Goal: Information Seeking & Learning: Learn about a topic

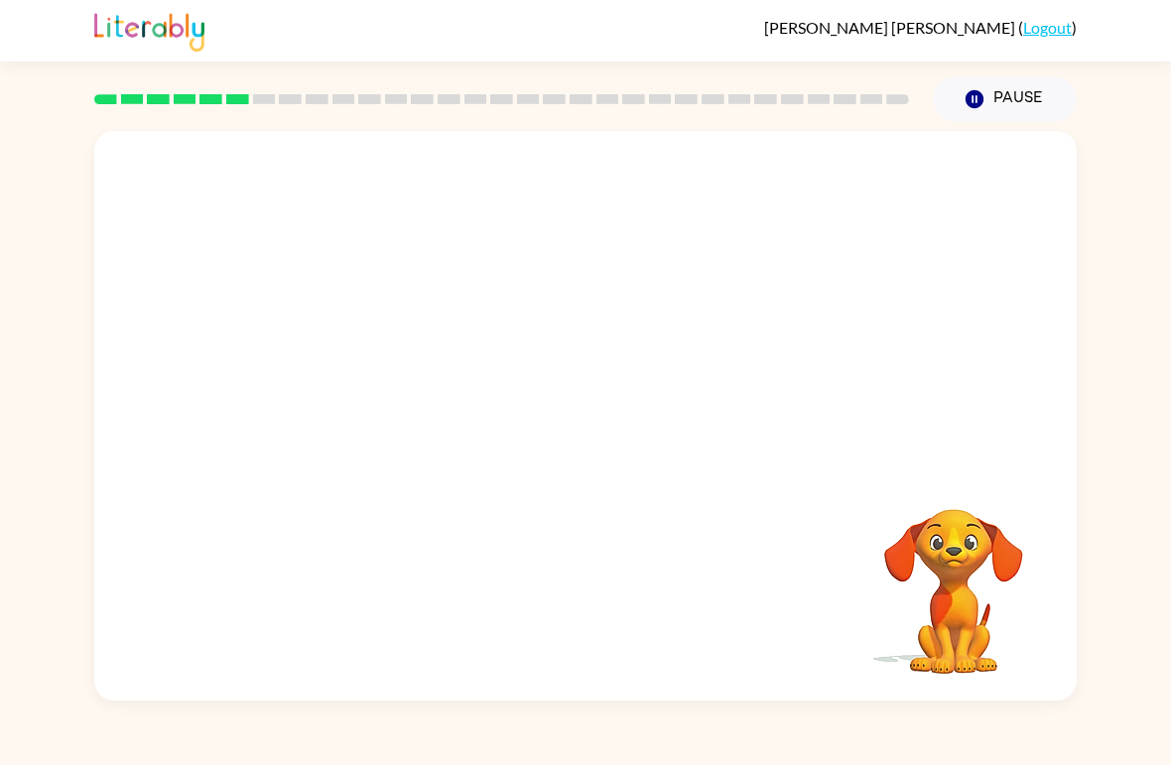
click at [853, 187] on video "Your browser must support playing .mp4 files to use Literably. Please try using…" at bounding box center [585, 299] width 983 height 336
click at [829, 193] on video "Your browser must support playing .mp4 files to use Literably. Please try using…" at bounding box center [585, 299] width 983 height 336
click at [836, 184] on video "Your browser must support playing .mp4 files to use Literably. Please try using…" at bounding box center [585, 299] width 983 height 336
click at [376, 363] on video "Your browser must support playing .mp4 files to use Literably. Please try using…" at bounding box center [585, 299] width 983 height 336
click at [372, 381] on video "Your browser must support playing .mp4 files to use Literably. Please try using…" at bounding box center [585, 299] width 983 height 336
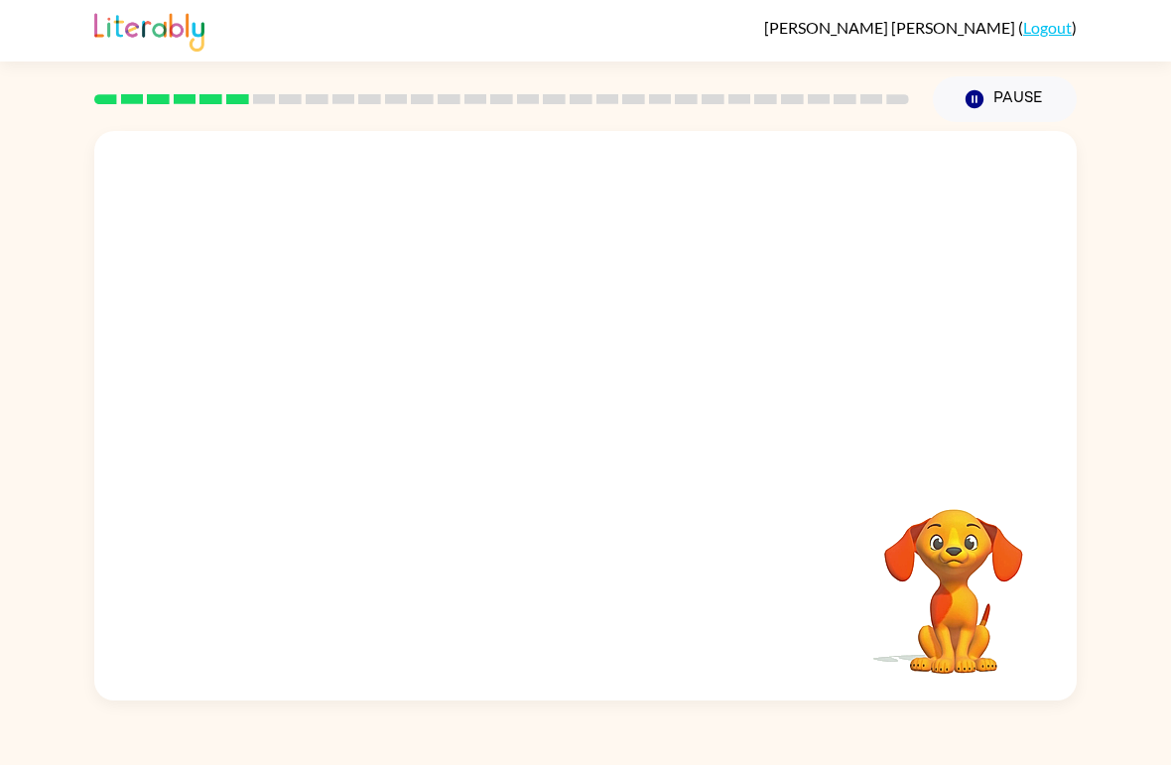
click at [376, 375] on video "Your browser must support playing .mp4 files to use Literably. Please try using…" at bounding box center [585, 299] width 983 height 336
click at [589, 424] on icon "button" at bounding box center [586, 426] width 35 height 35
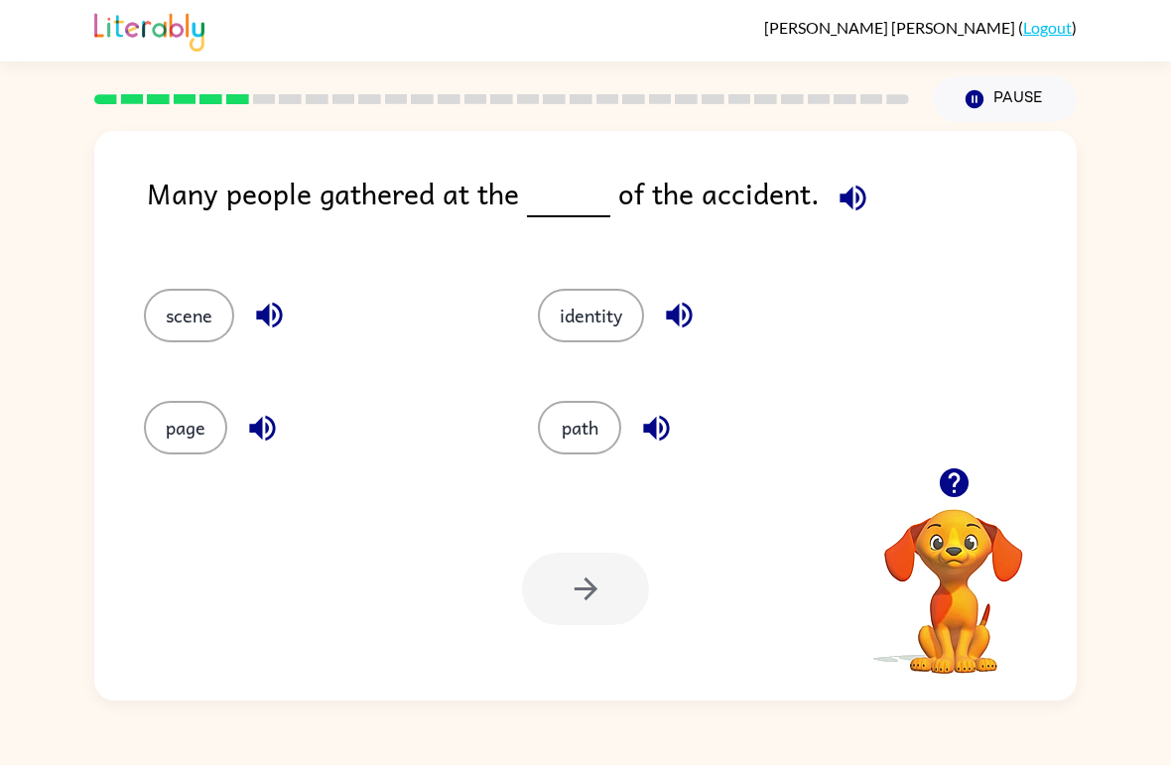
click at [856, 202] on icon "button" at bounding box center [853, 198] width 26 height 26
click at [600, 419] on button "path" at bounding box center [579, 428] width 83 height 54
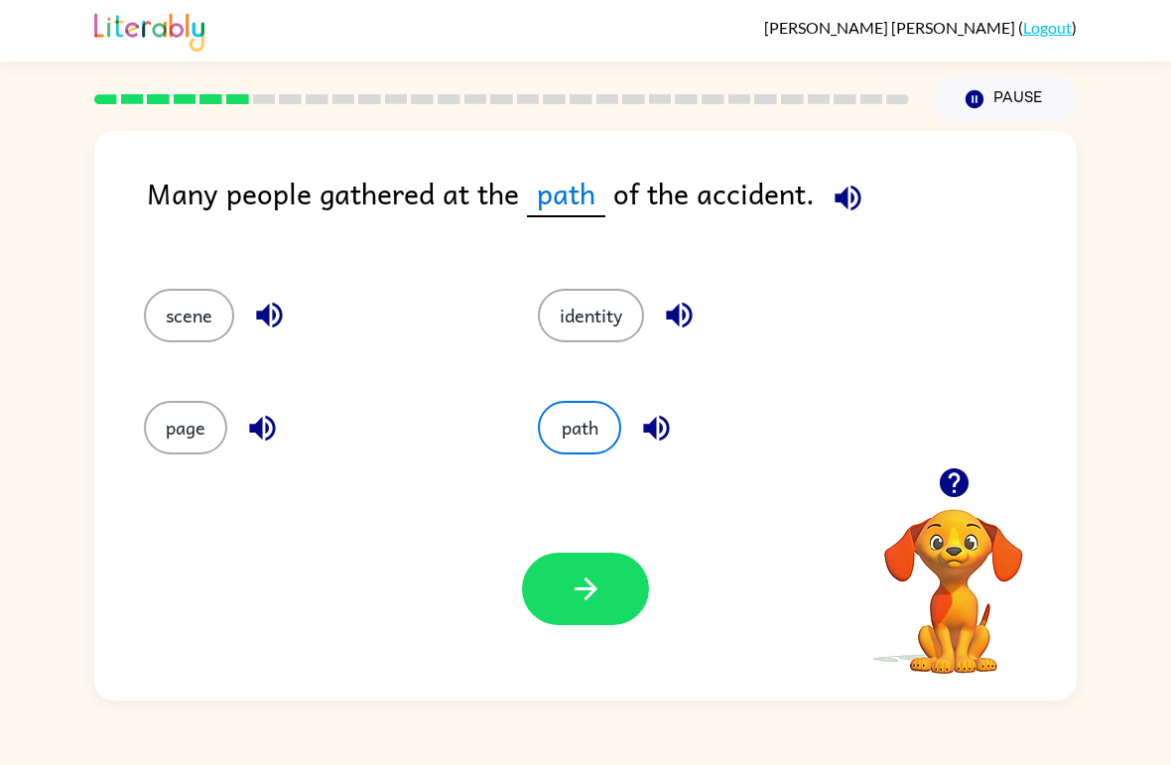
click at [590, 601] on icon "button" at bounding box center [586, 589] width 35 height 35
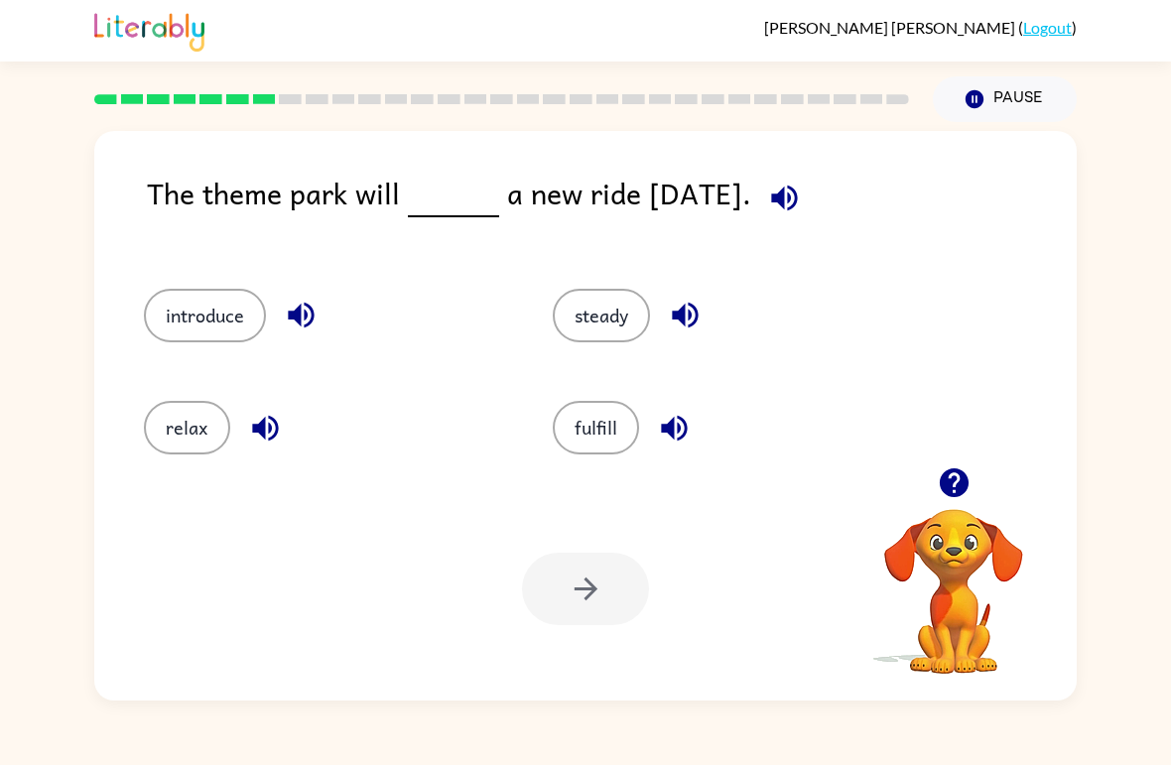
click at [810, 197] on button "button" at bounding box center [784, 198] width 51 height 51
click at [228, 319] on button "introduce" at bounding box center [205, 316] width 122 height 54
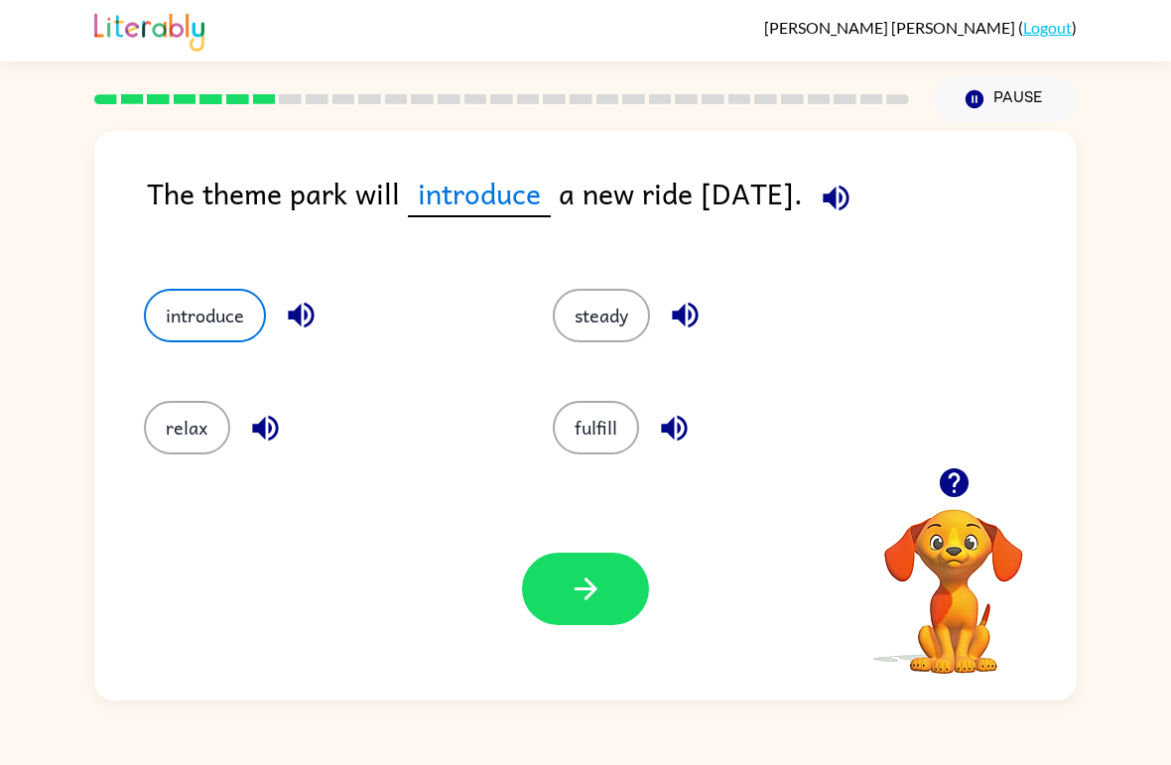
click at [638, 602] on button "button" at bounding box center [585, 589] width 127 height 72
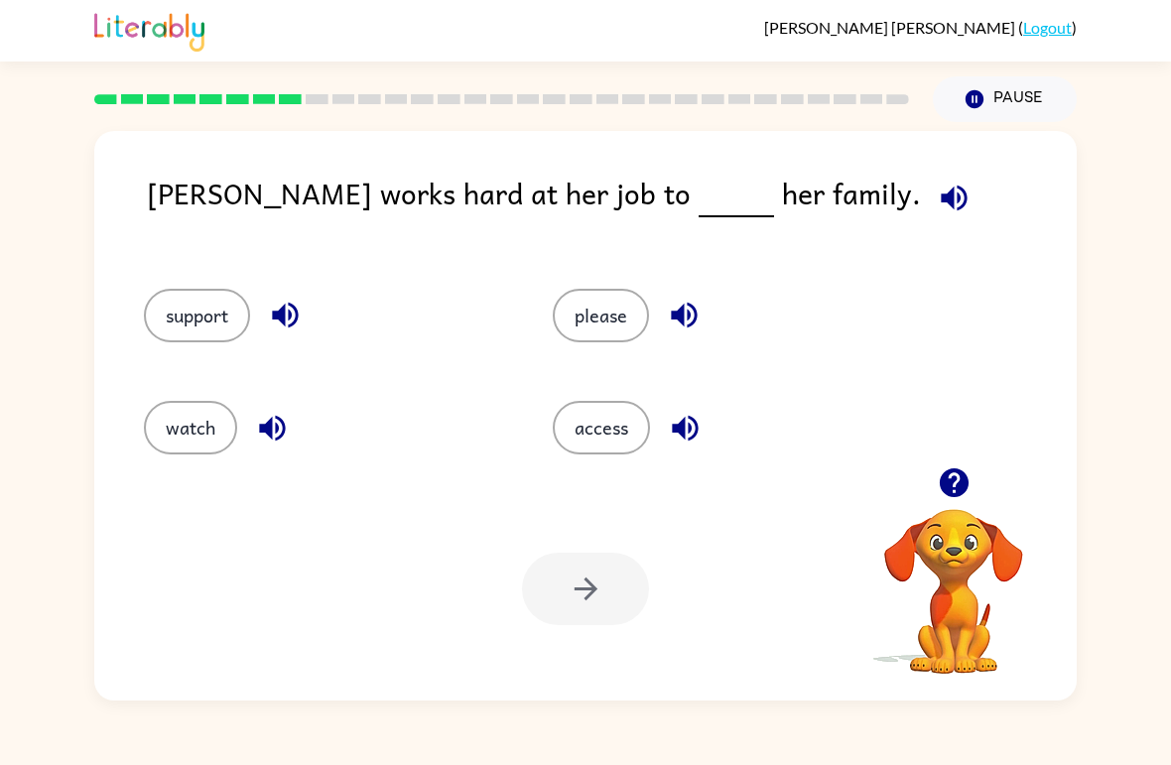
click at [613, 334] on button "please" at bounding box center [601, 316] width 96 height 54
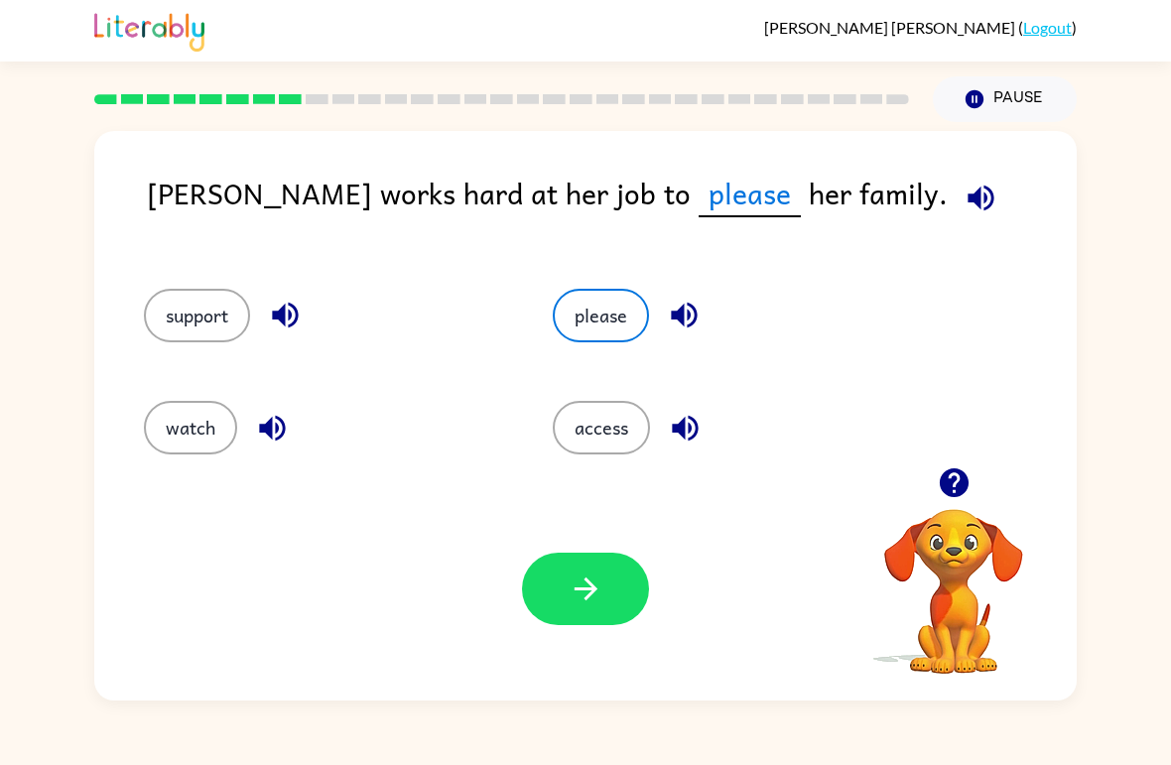
click at [612, 598] on button "button" at bounding box center [585, 589] width 127 height 72
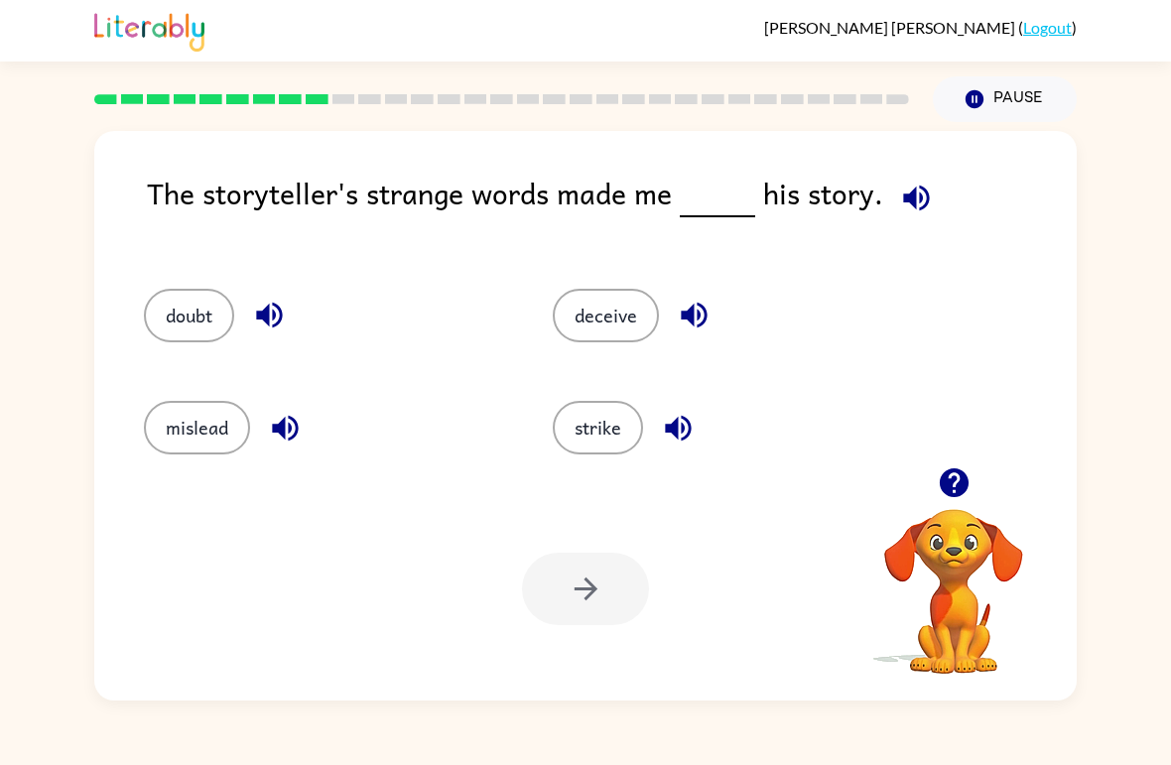
click at [614, 27] on div "[PERSON_NAME] ( Logout )" at bounding box center [585, 31] width 983 height 62
click at [907, 195] on icon "button" at bounding box center [916, 198] width 26 height 26
click at [190, 434] on button "mislead" at bounding box center [197, 428] width 106 height 54
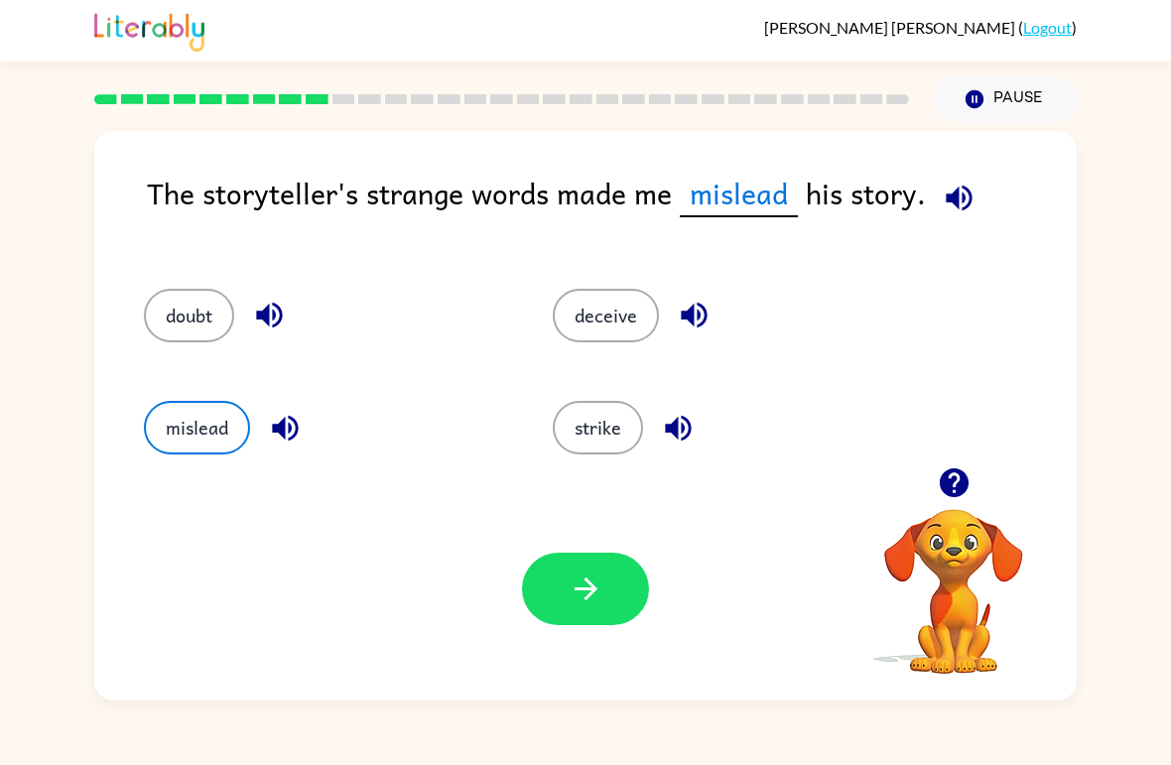
click at [592, 584] on icon "button" at bounding box center [586, 589] width 35 height 35
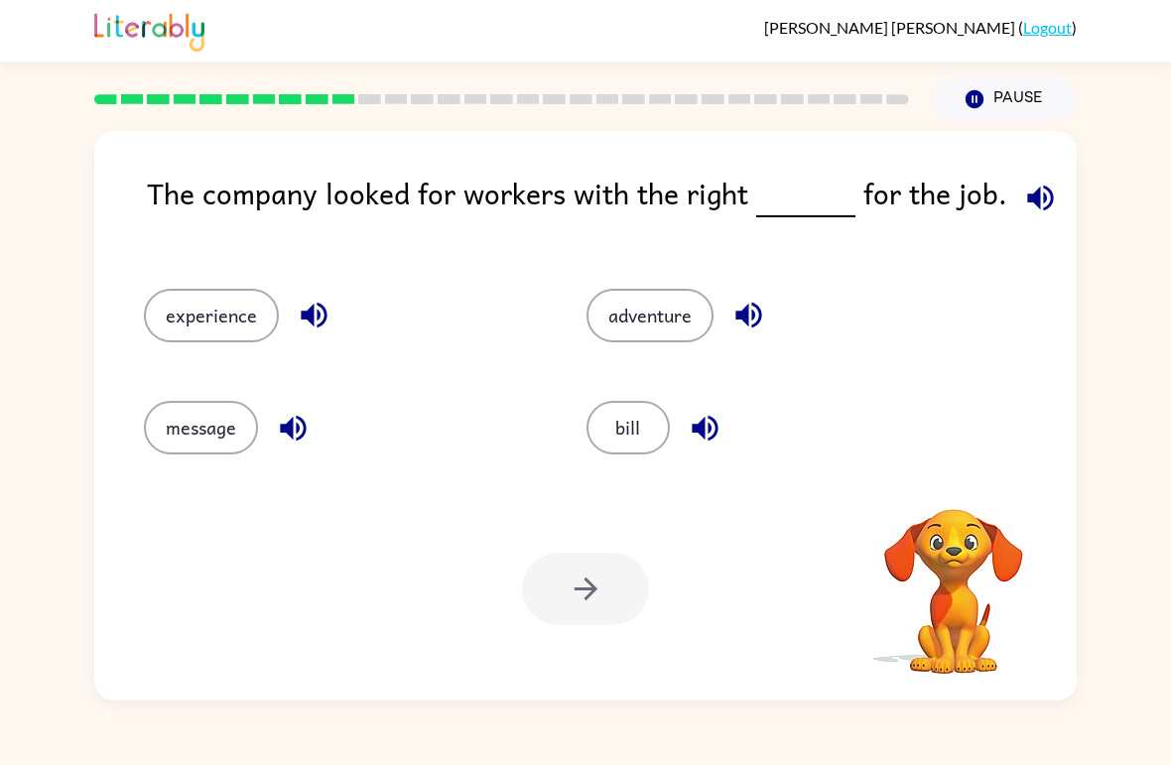
click at [1027, 202] on icon "button" at bounding box center [1040, 198] width 26 height 26
click at [258, 340] on button "experience" at bounding box center [211, 316] width 135 height 54
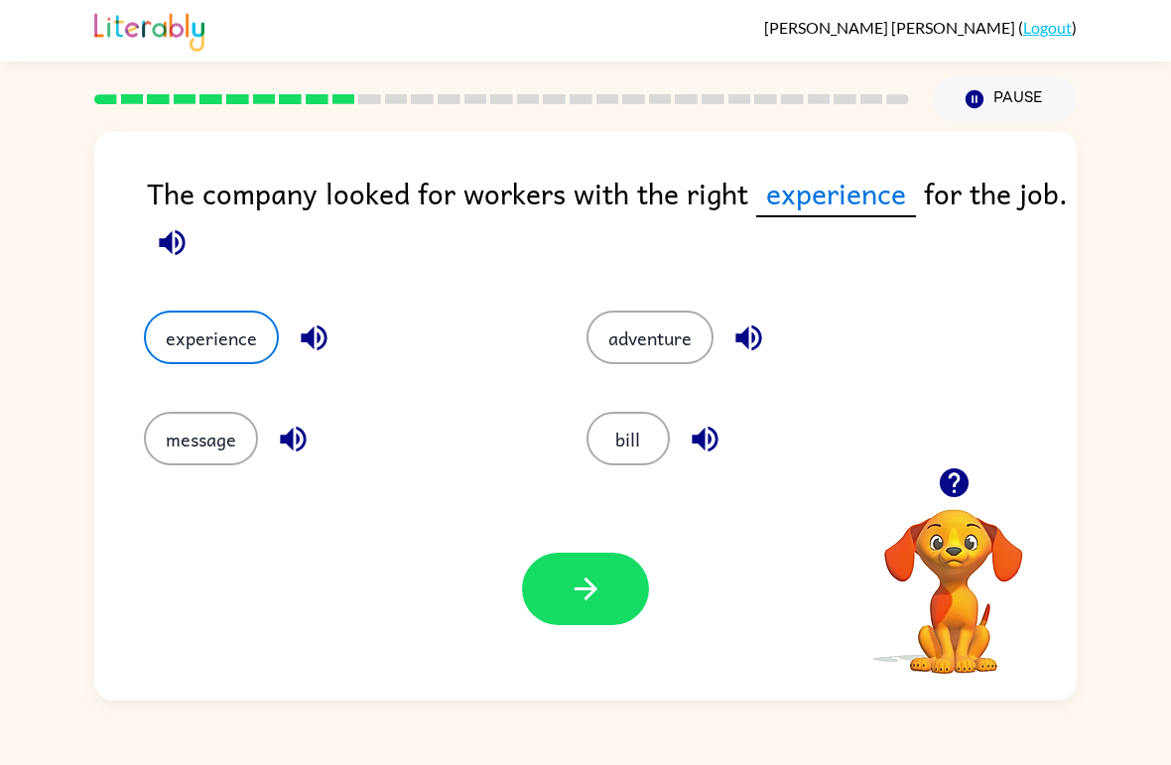
click at [220, 314] on button "experience" at bounding box center [211, 338] width 135 height 54
click at [591, 599] on icon "button" at bounding box center [586, 589] width 35 height 35
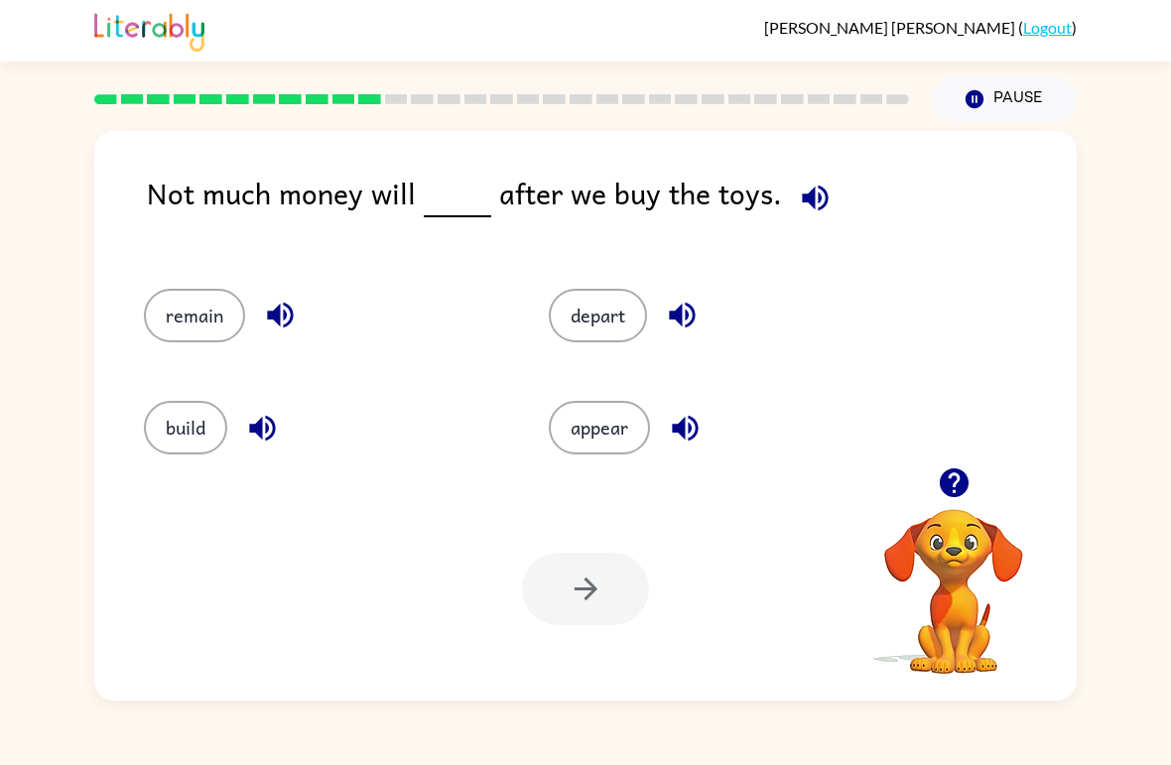
click at [802, 202] on icon "button" at bounding box center [815, 198] width 26 height 26
click at [690, 424] on icon "button" at bounding box center [685, 428] width 26 height 26
click at [275, 449] on button "button" at bounding box center [262, 428] width 51 height 51
click at [679, 306] on icon "button" at bounding box center [682, 315] width 35 height 35
click at [297, 316] on icon "button" at bounding box center [280, 315] width 35 height 35
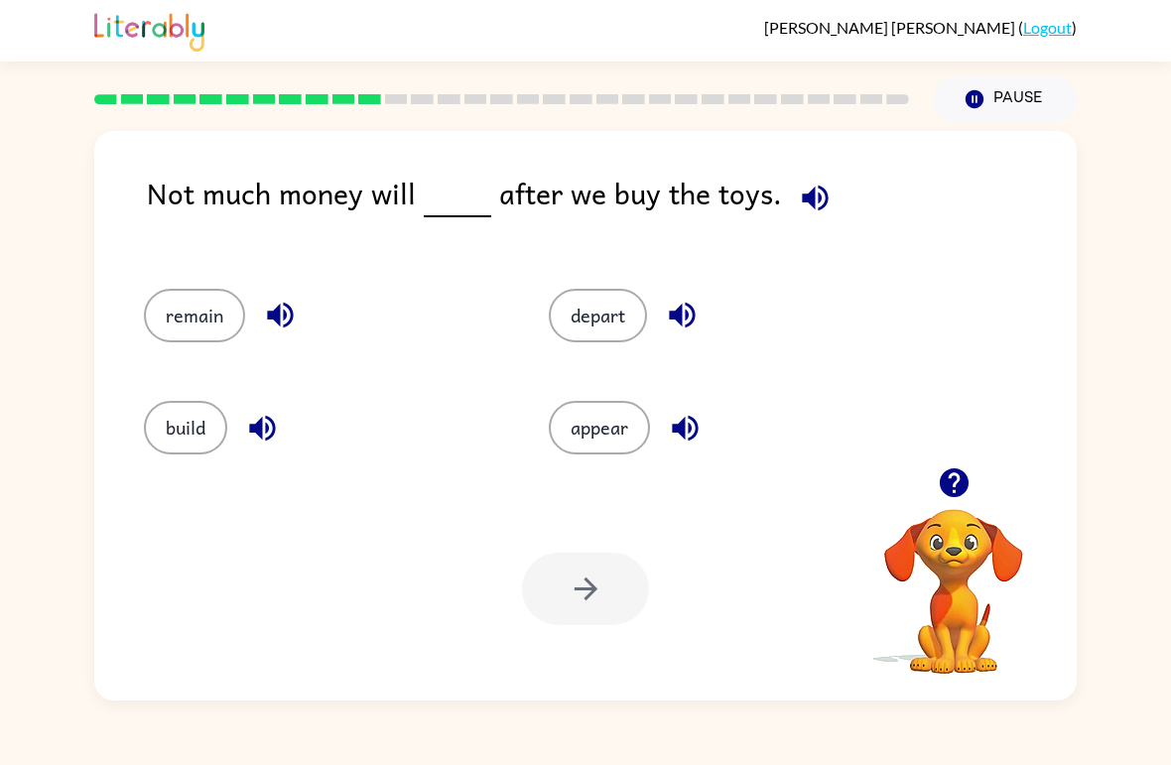
click at [204, 314] on button "remain" at bounding box center [194, 316] width 101 height 54
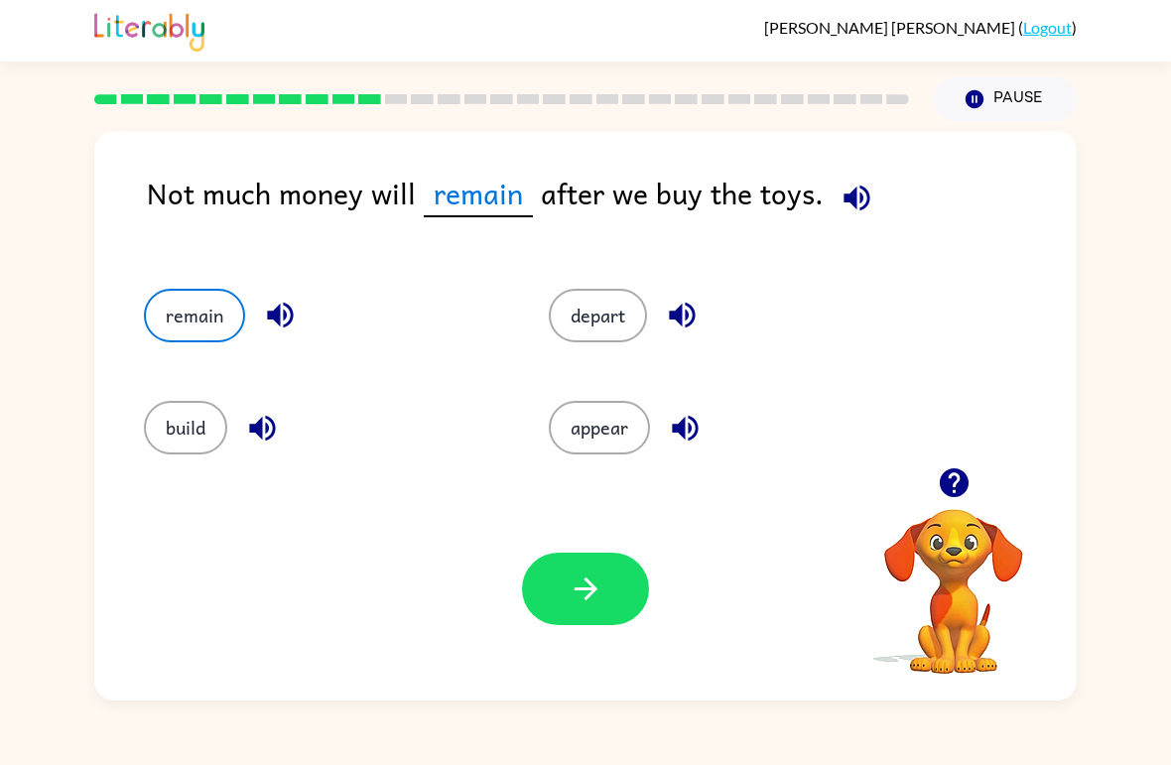
click at [594, 584] on icon "button" at bounding box center [586, 589] width 35 height 35
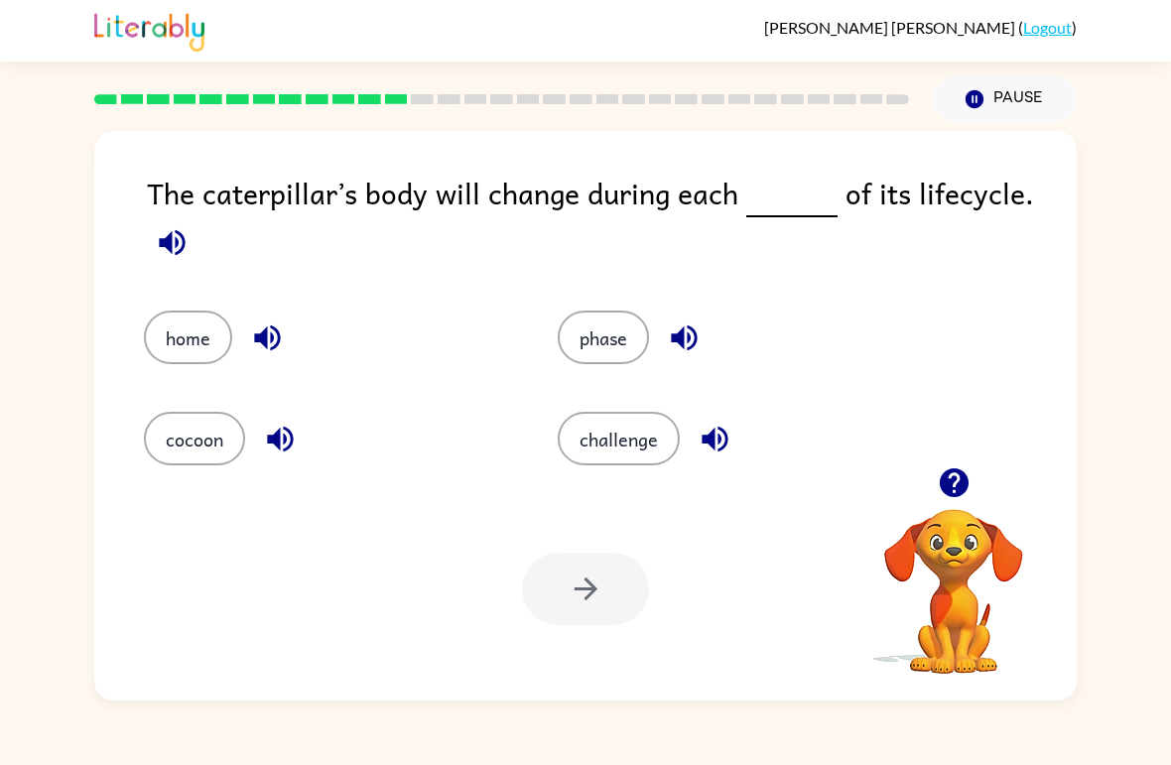
click at [147, 240] on button "button" at bounding box center [172, 242] width 51 height 51
click at [193, 246] on button "button" at bounding box center [172, 242] width 51 height 51
click at [188, 247] on icon "button" at bounding box center [172, 242] width 35 height 35
click at [186, 260] on icon "button" at bounding box center [172, 242] width 35 height 35
click at [185, 260] on icon "button" at bounding box center [172, 242] width 35 height 35
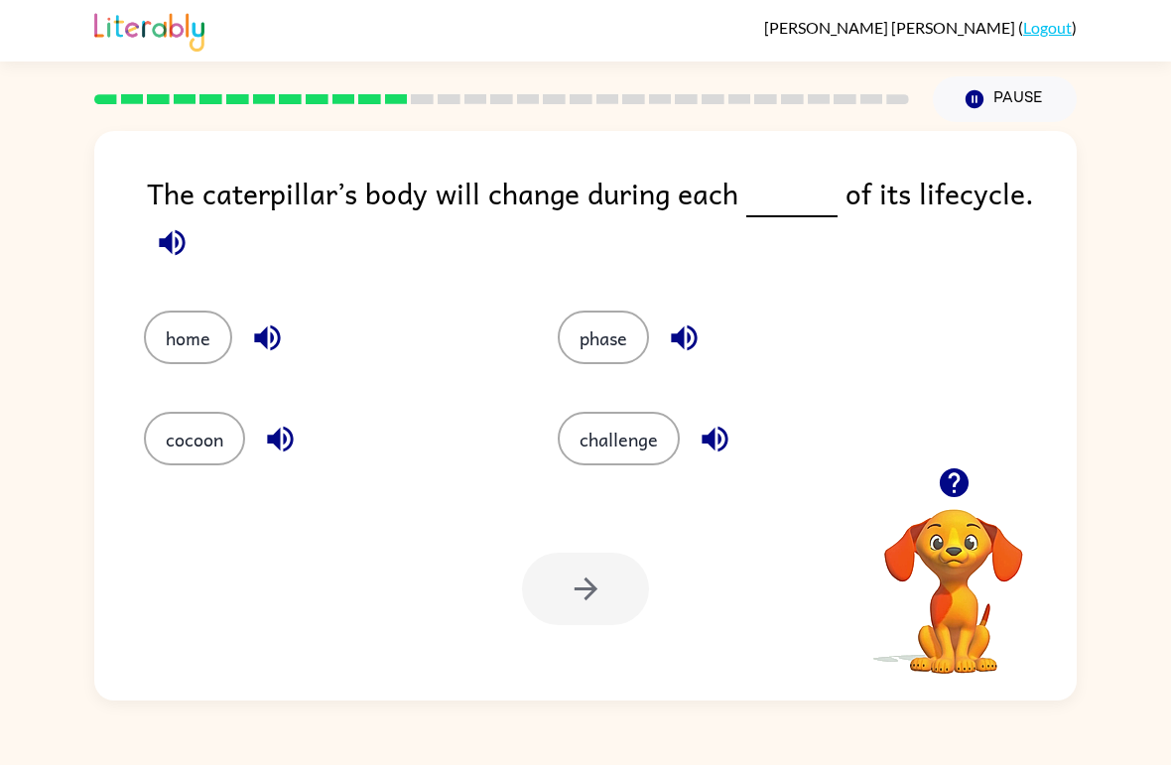
click at [158, 249] on icon "button" at bounding box center [172, 242] width 35 height 35
click at [157, 248] on icon "button" at bounding box center [172, 242] width 35 height 35
click at [591, 352] on button "phase" at bounding box center [603, 338] width 91 height 54
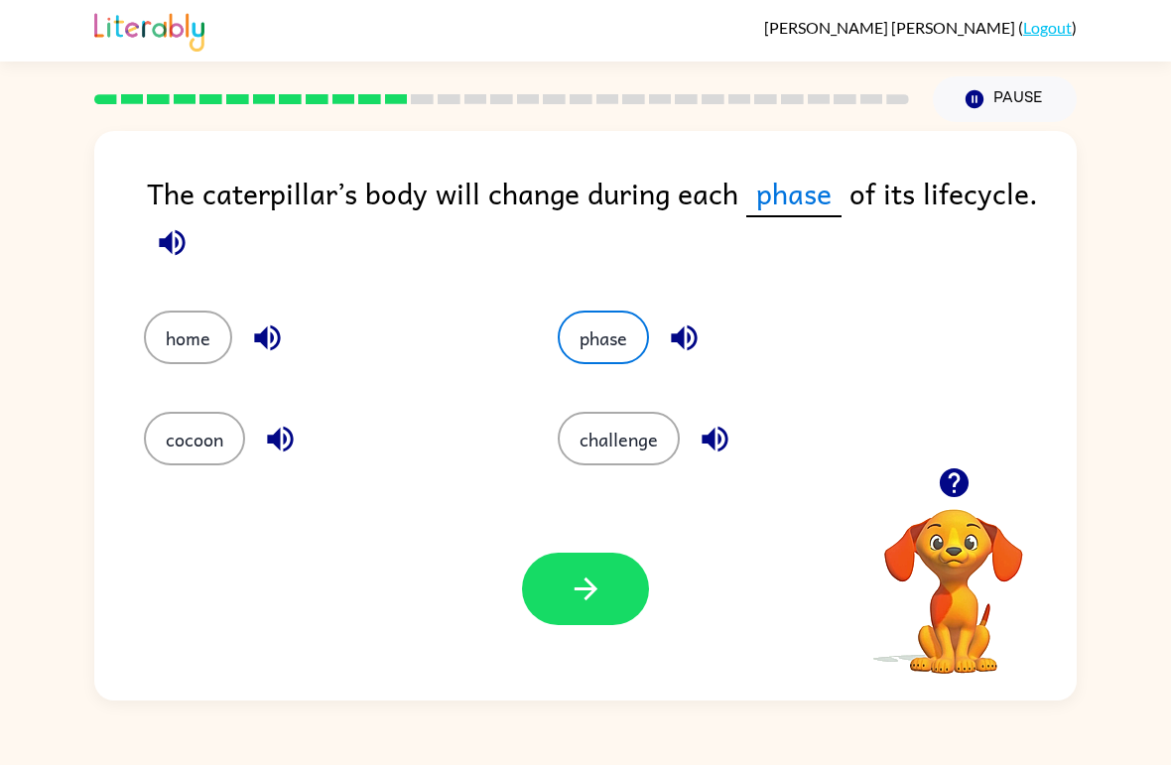
click at [574, 623] on button "button" at bounding box center [585, 589] width 127 height 72
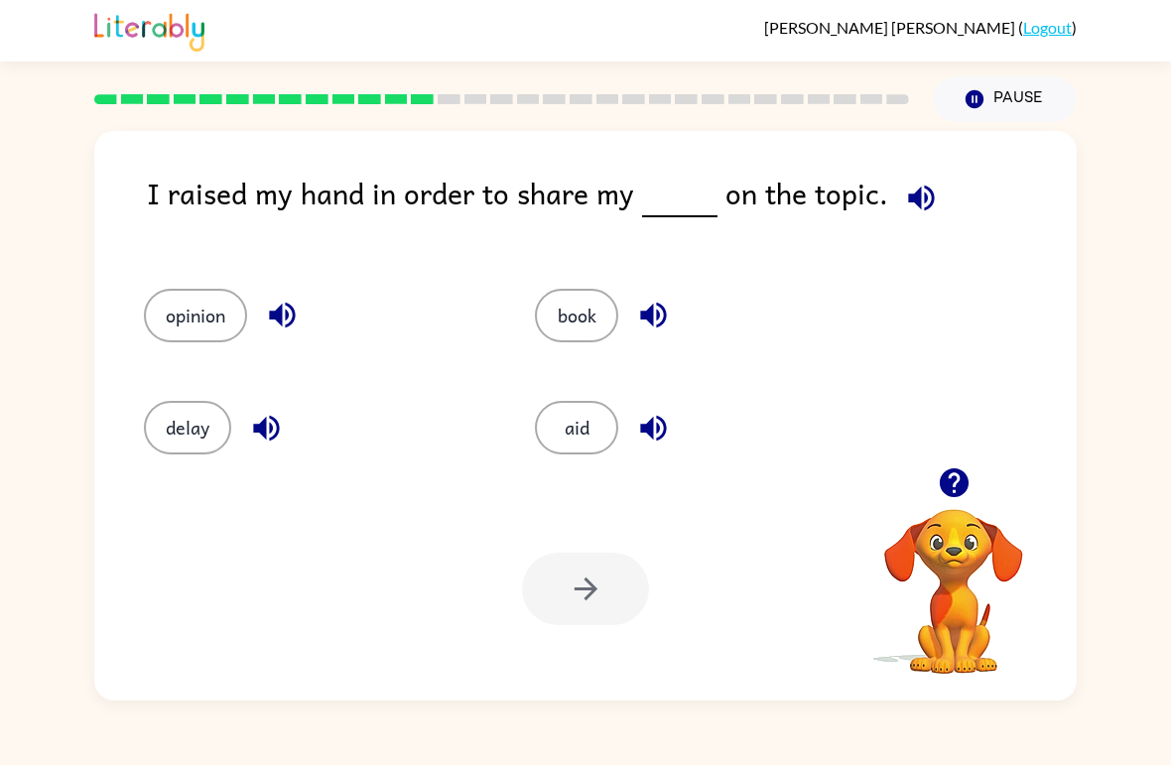
click at [914, 204] on icon "button" at bounding box center [921, 198] width 35 height 35
click at [575, 323] on button "book" at bounding box center [576, 316] width 83 height 54
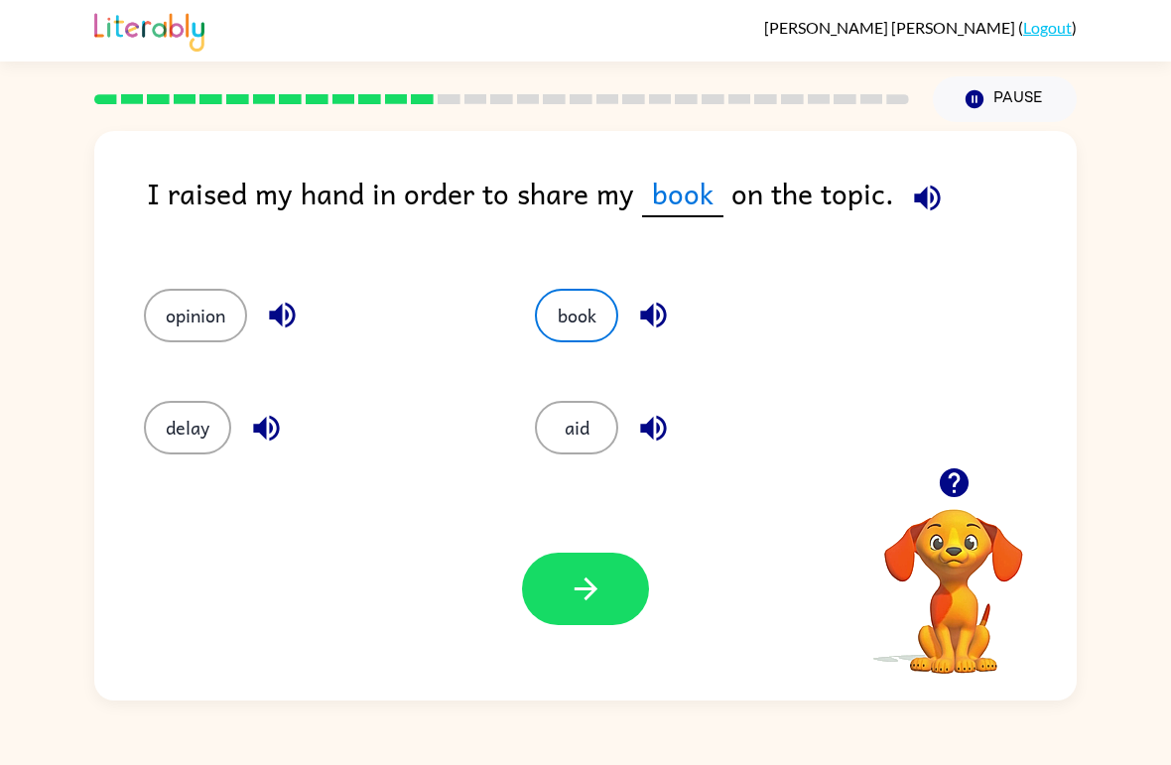
click at [553, 555] on button "button" at bounding box center [585, 589] width 127 height 72
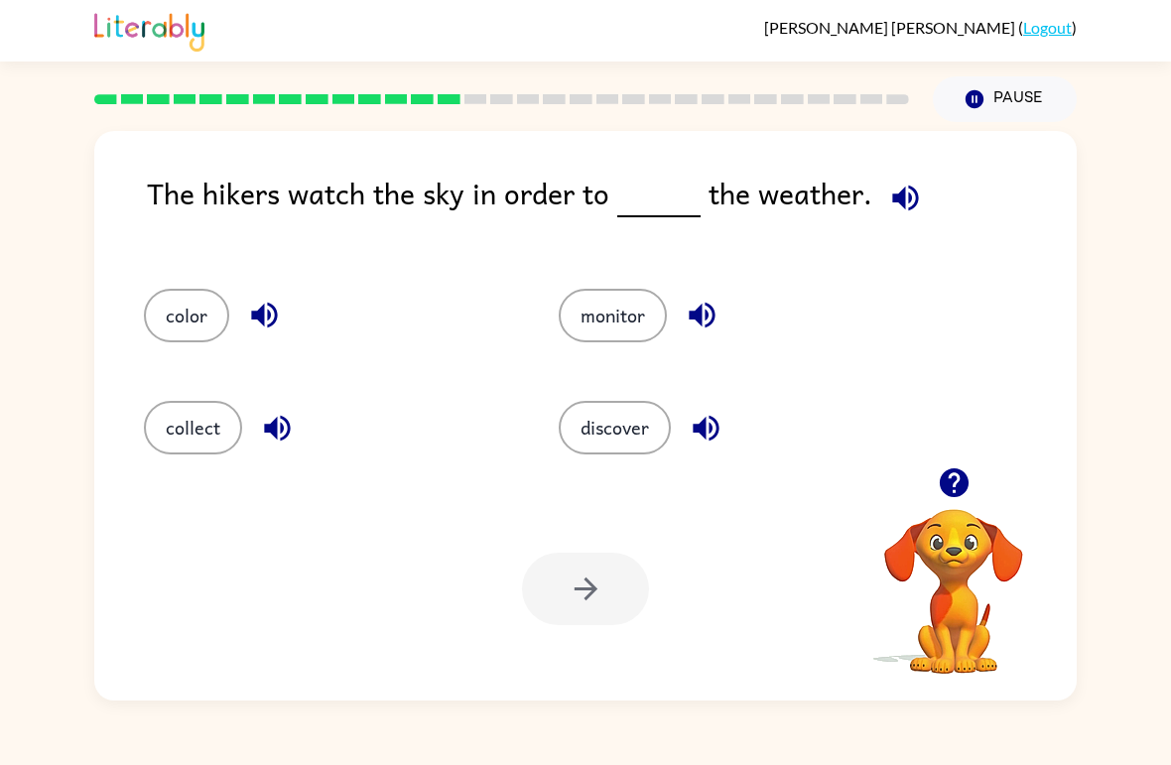
click at [933, 172] on div "The hikers watch the sky in order to the weather." at bounding box center [612, 210] width 930 height 78
click at [906, 201] on icon "button" at bounding box center [905, 198] width 35 height 35
click at [189, 335] on button "color" at bounding box center [186, 316] width 85 height 54
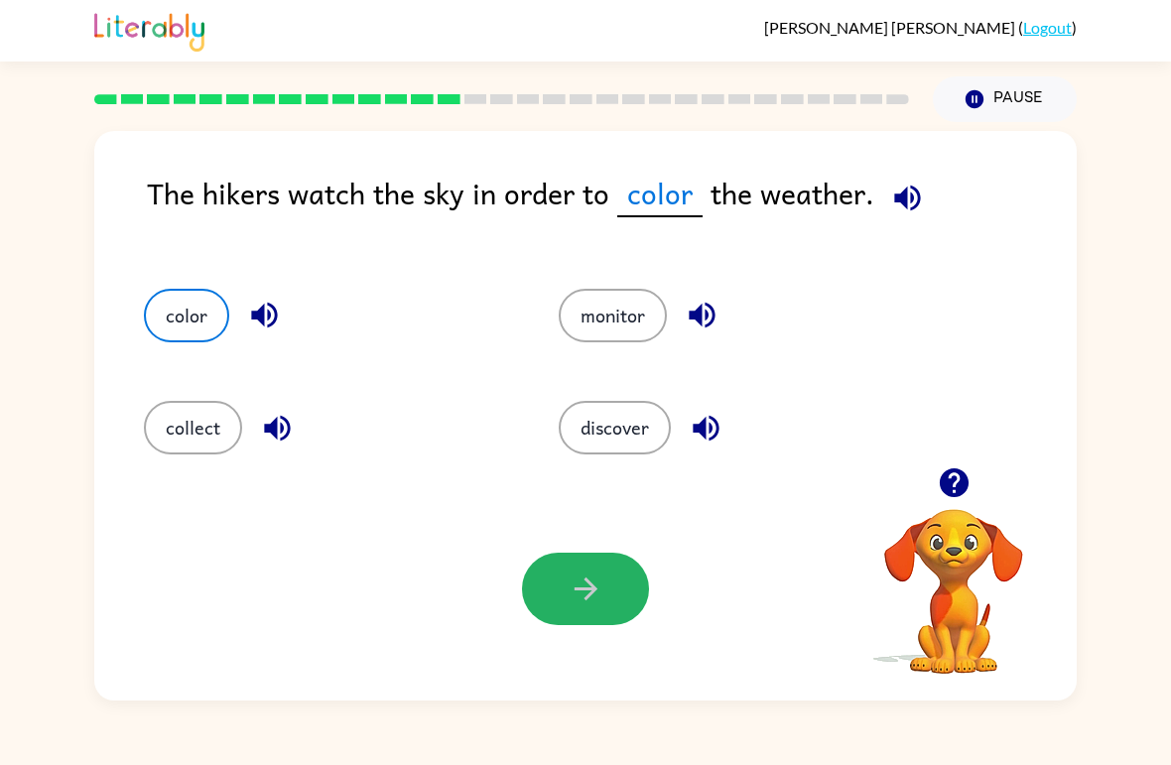
click at [582, 600] on icon "button" at bounding box center [586, 589] width 35 height 35
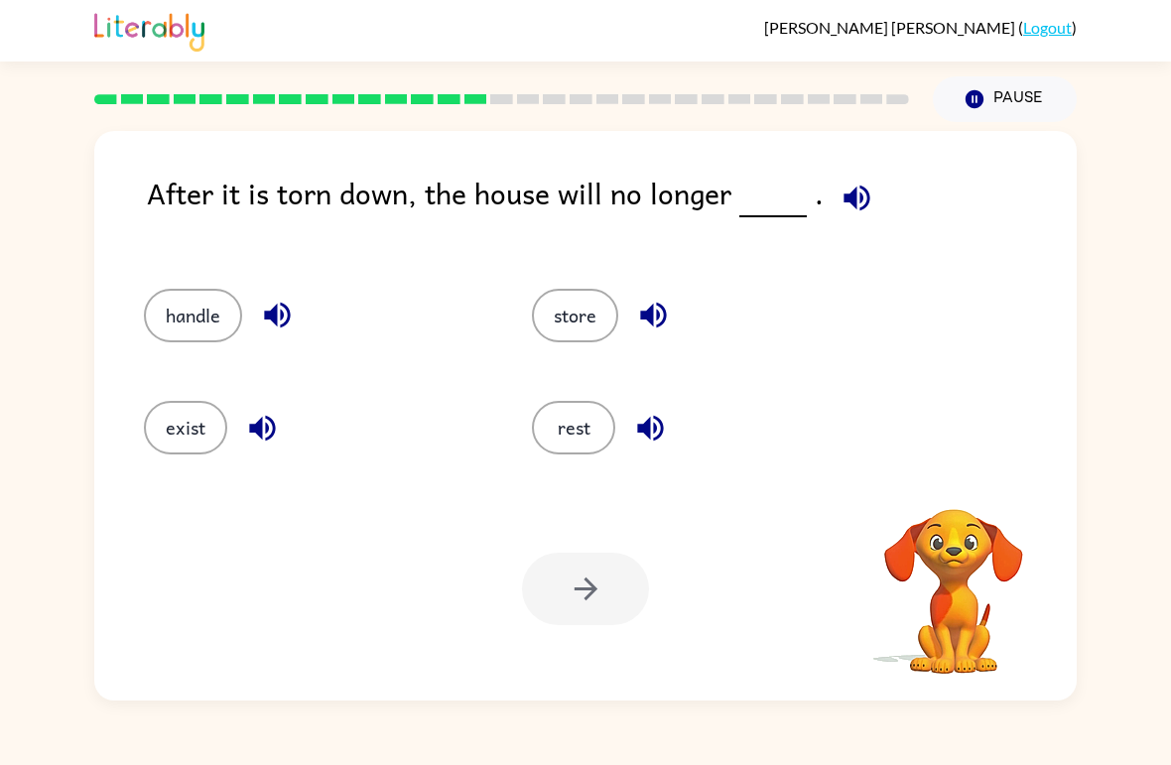
click at [859, 203] on icon "button" at bounding box center [857, 198] width 35 height 35
click at [850, 200] on icon "button" at bounding box center [857, 198] width 35 height 35
click at [160, 429] on button "exist" at bounding box center [185, 428] width 83 height 54
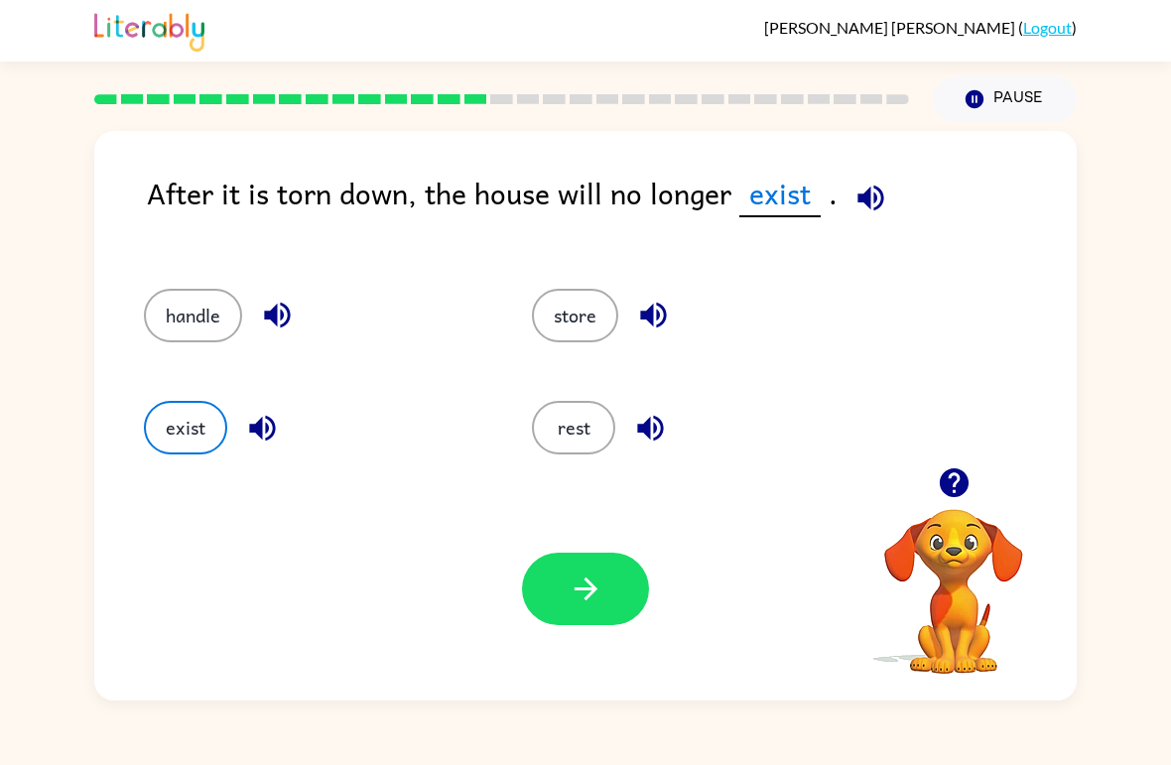
click at [600, 617] on button "button" at bounding box center [585, 589] width 127 height 72
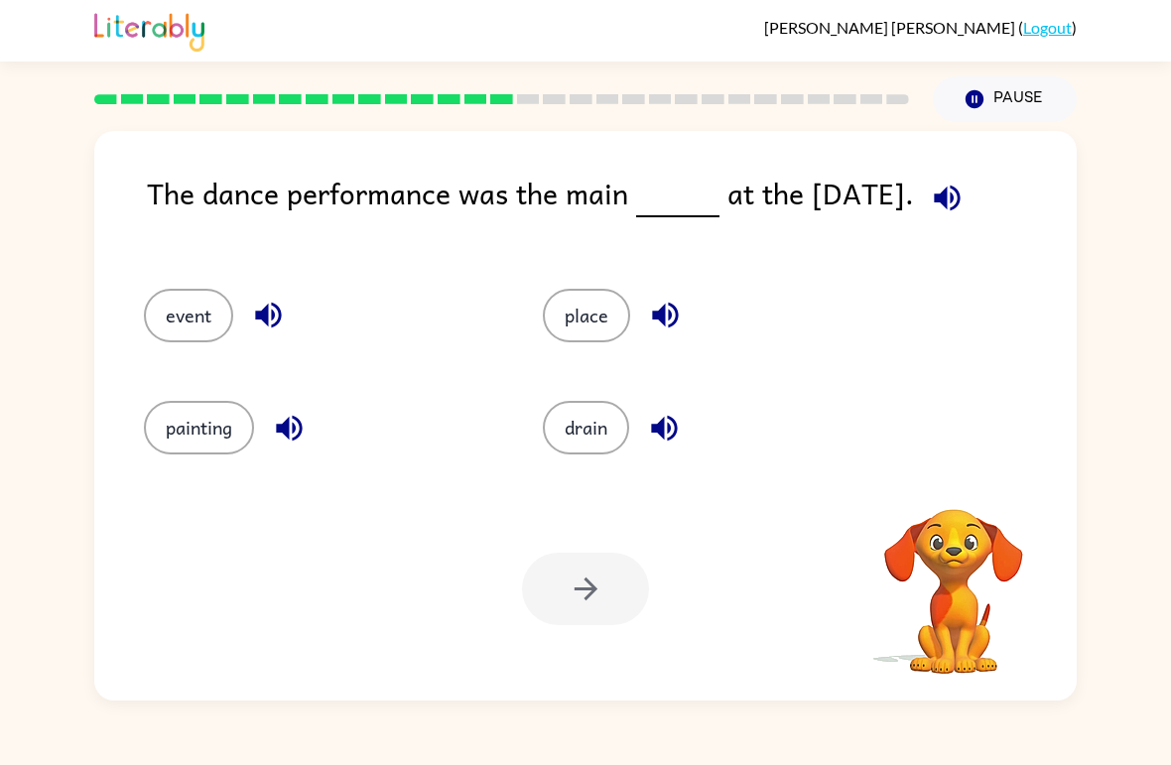
click at [888, 195] on div "The dance performance was the main at the [DATE]." at bounding box center [612, 210] width 930 height 78
click at [954, 185] on icon "button" at bounding box center [947, 198] width 35 height 35
click at [950, 193] on icon "button" at bounding box center [947, 198] width 35 height 35
click at [945, 191] on icon "button" at bounding box center [947, 198] width 35 height 35
click at [934, 196] on icon "button" at bounding box center [947, 198] width 35 height 35
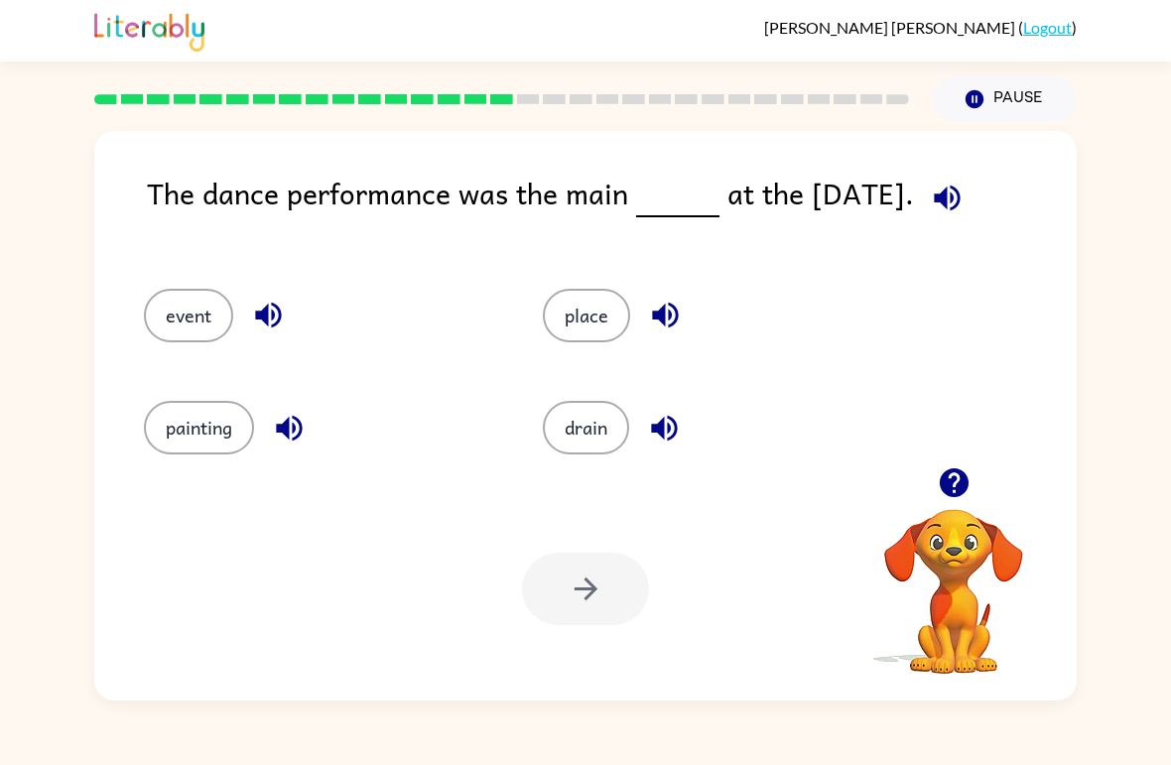
click at [941, 191] on icon "button" at bounding box center [947, 198] width 35 height 35
click at [953, 196] on icon "button" at bounding box center [947, 198] width 26 height 26
click at [164, 313] on button "event" at bounding box center [188, 316] width 89 height 54
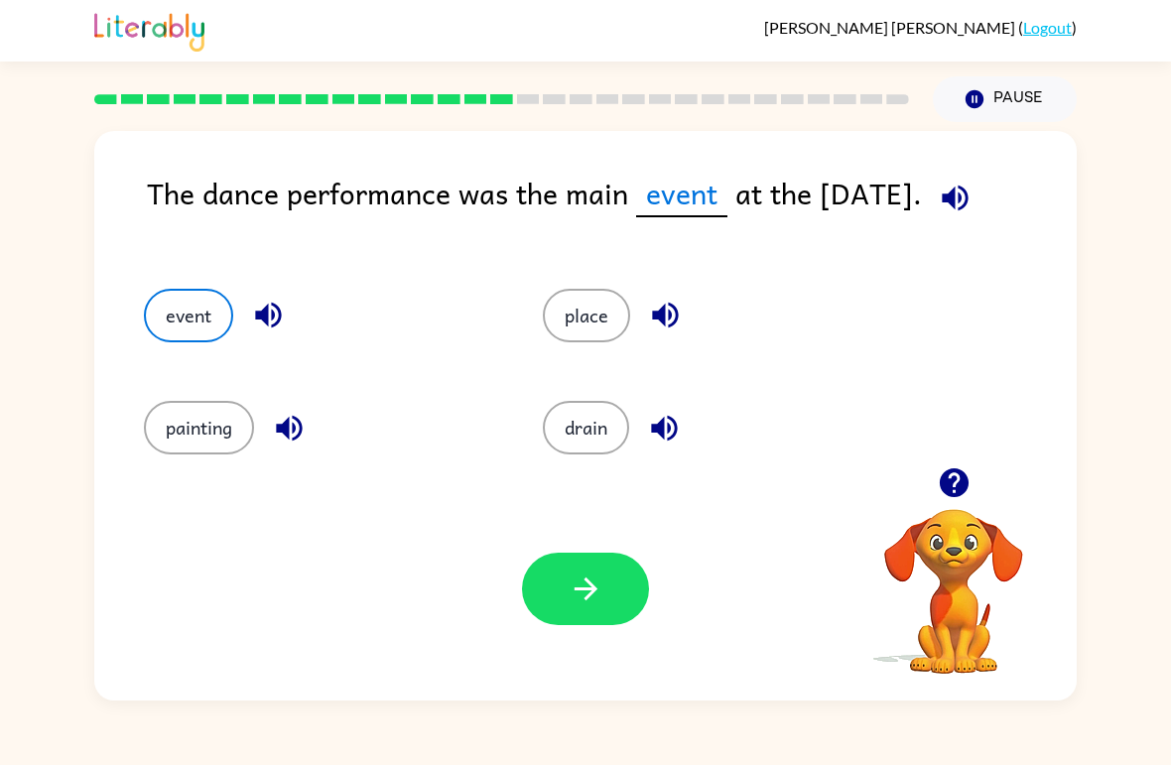
click at [591, 615] on button "button" at bounding box center [585, 589] width 127 height 72
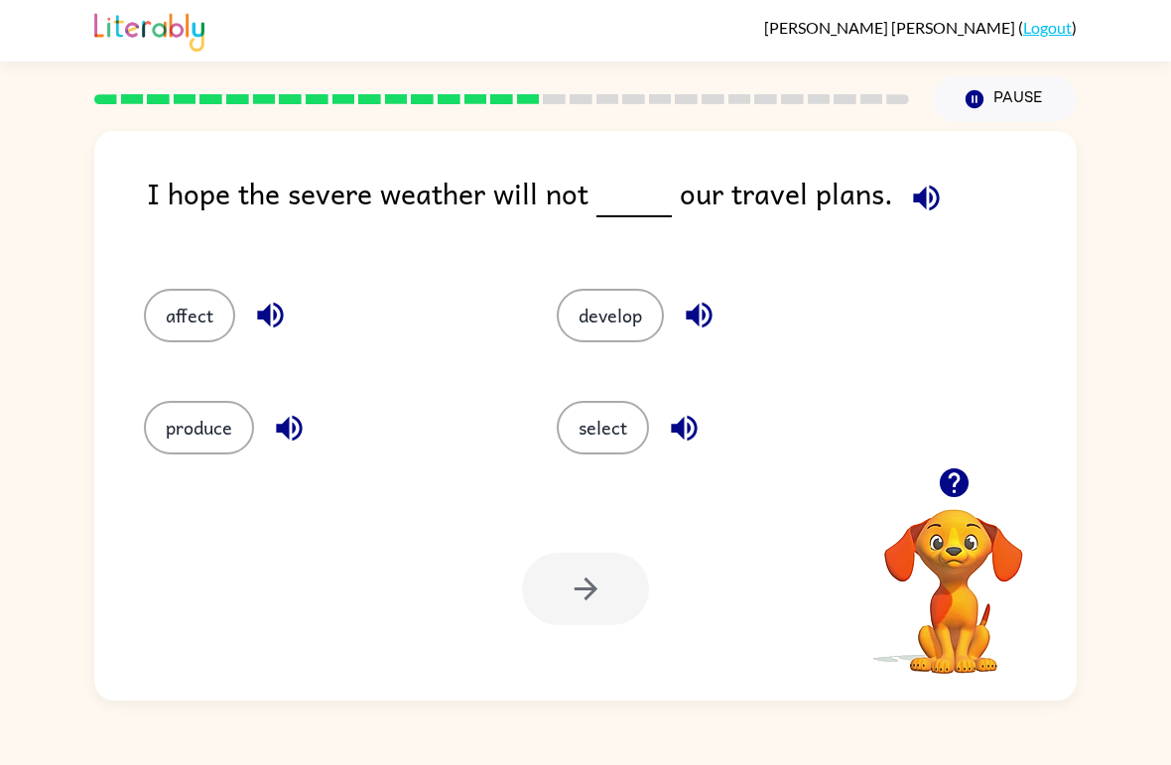
click at [919, 196] on icon "button" at bounding box center [926, 198] width 35 height 35
click at [171, 292] on button "affect" at bounding box center [189, 316] width 91 height 54
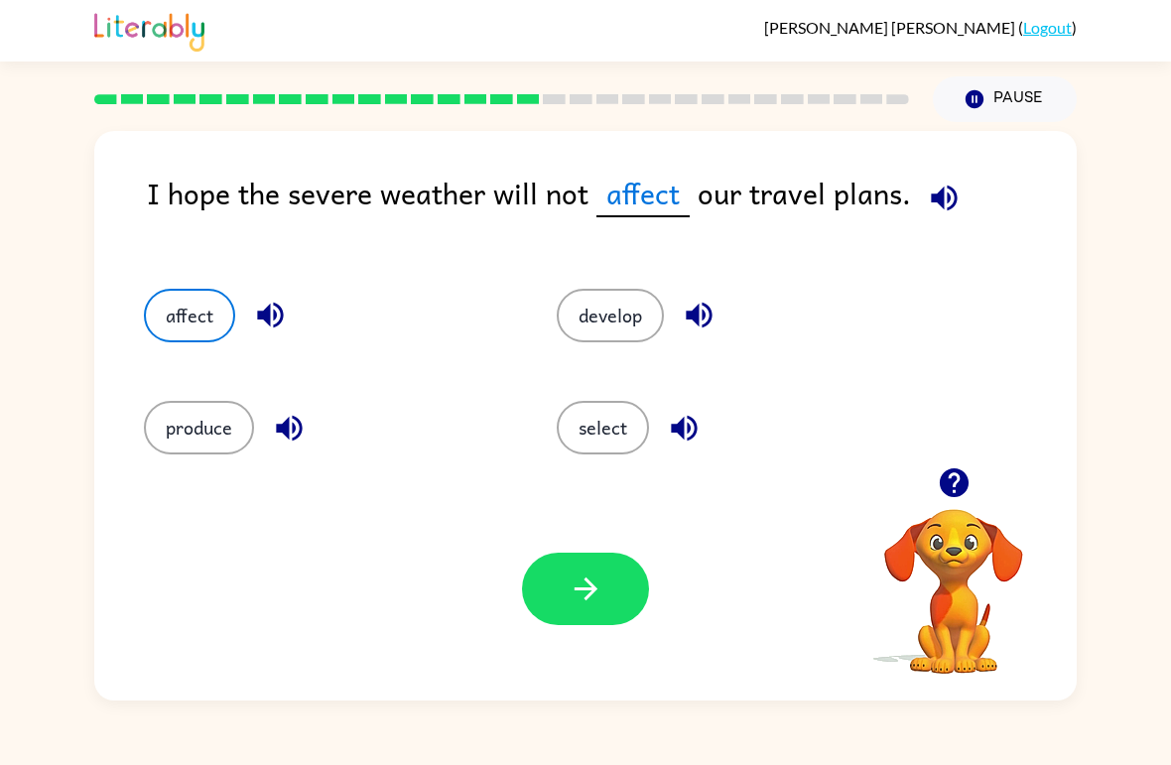
click at [627, 612] on button "button" at bounding box center [585, 589] width 127 height 72
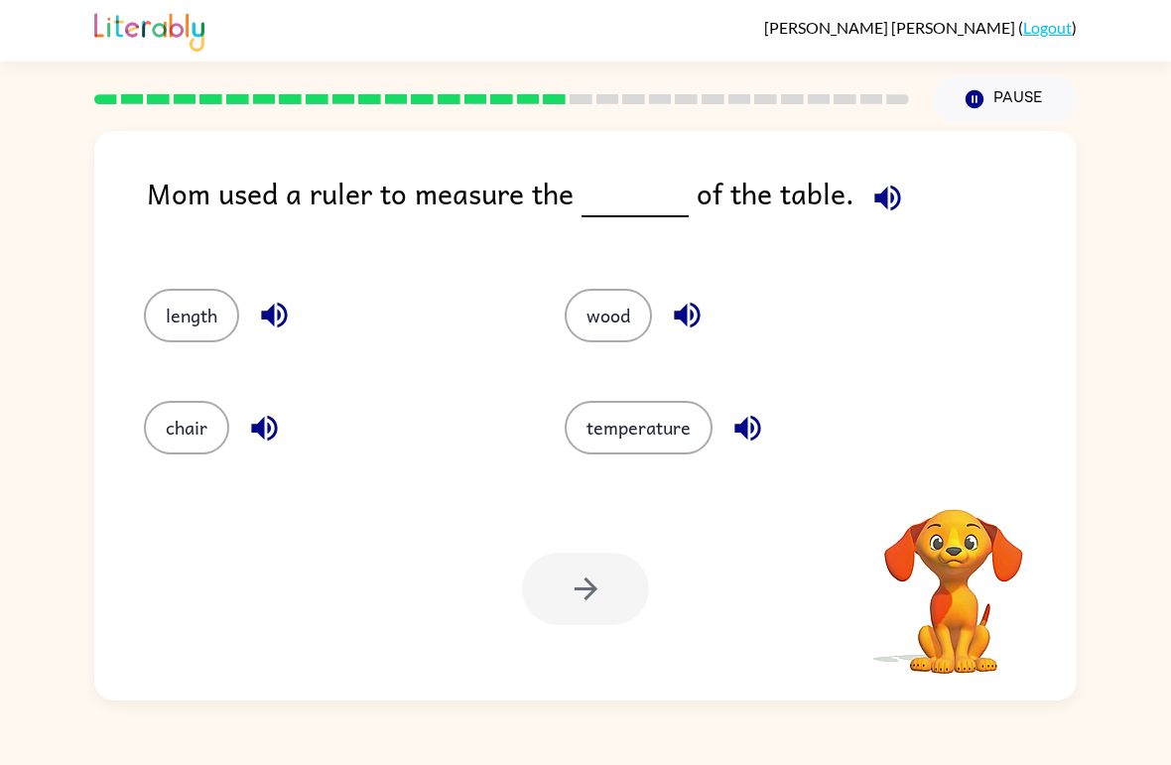
click at [905, 187] on div "Mom used a ruler to measure the of the table." at bounding box center [612, 210] width 930 height 78
click at [870, 205] on icon "button" at bounding box center [887, 198] width 35 height 35
click at [878, 207] on icon "button" at bounding box center [887, 198] width 35 height 35
click at [886, 194] on icon "button" at bounding box center [887, 198] width 26 height 26
click at [192, 450] on button "chair" at bounding box center [186, 428] width 85 height 54
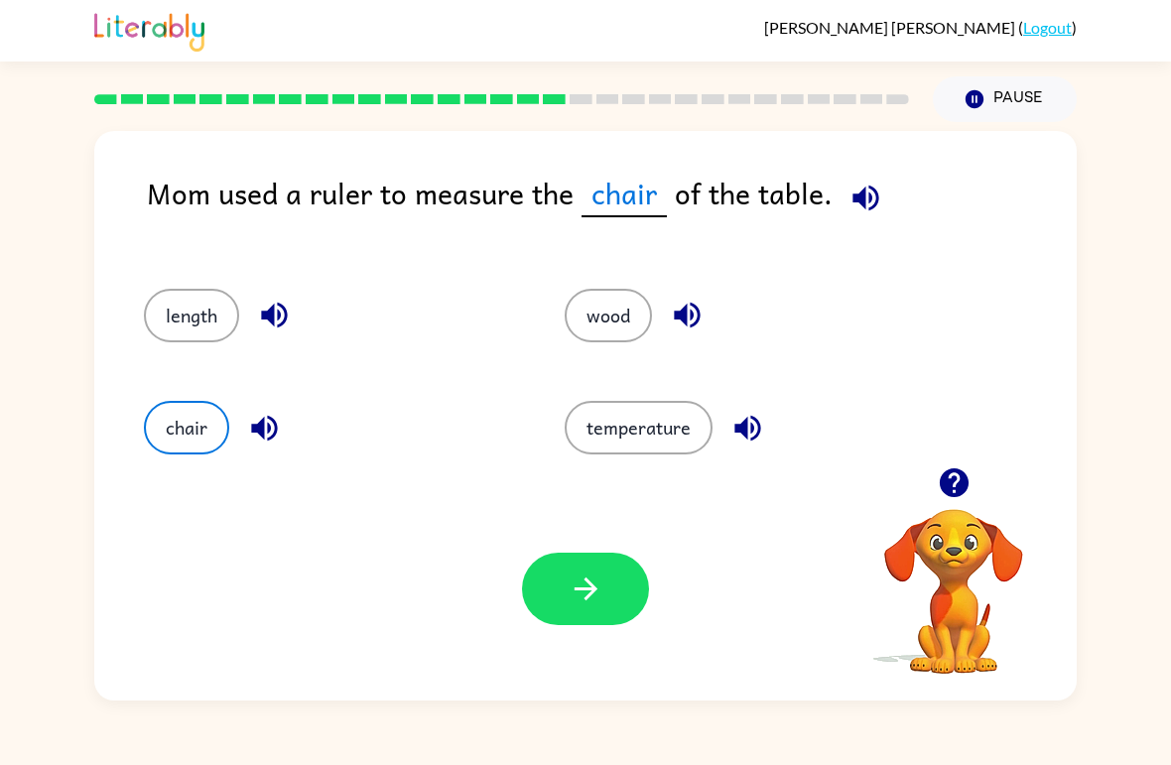
click at [603, 608] on button "button" at bounding box center [585, 589] width 127 height 72
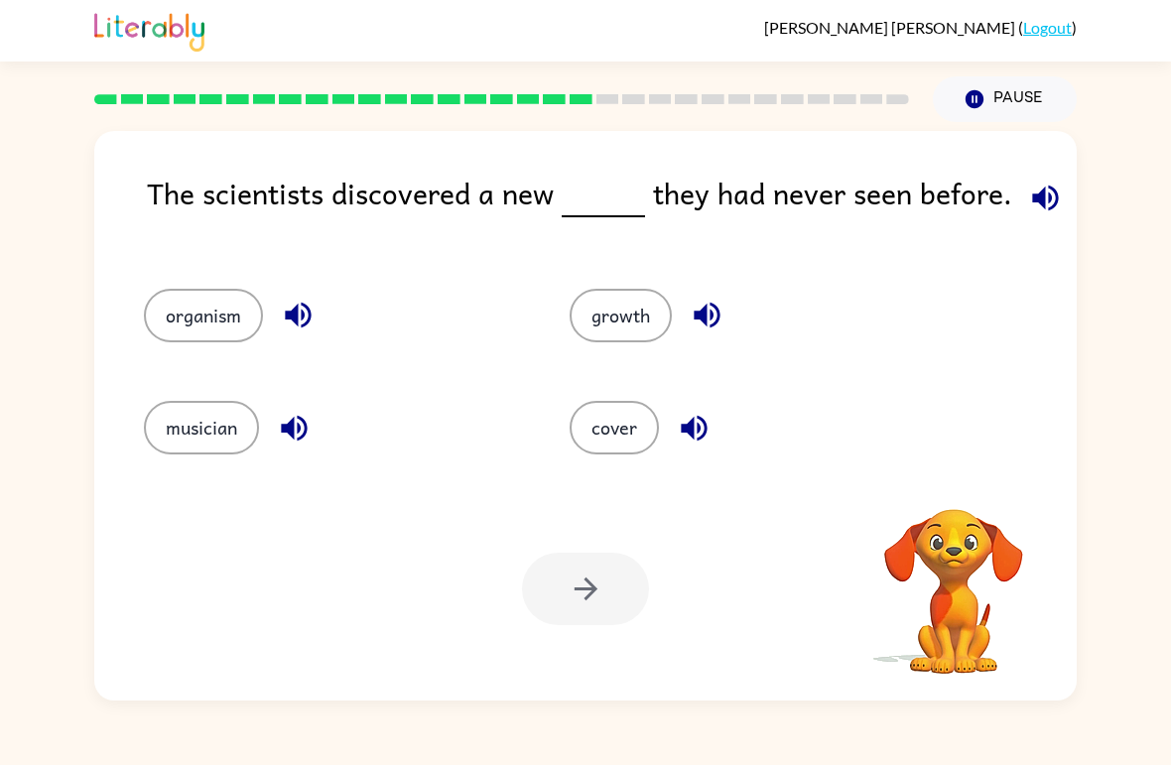
click at [1045, 205] on icon "button" at bounding box center [1045, 198] width 35 height 35
click at [639, 439] on button "cover" at bounding box center [614, 428] width 89 height 54
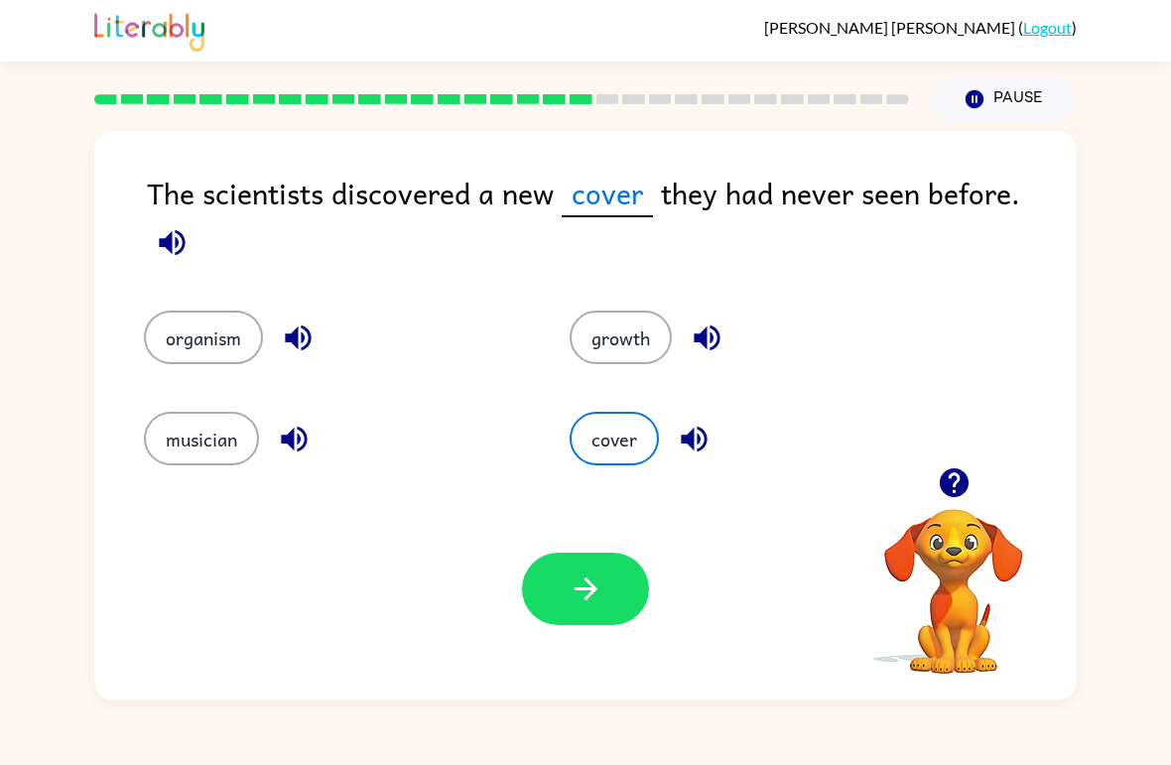
click at [560, 587] on button "button" at bounding box center [585, 589] width 127 height 72
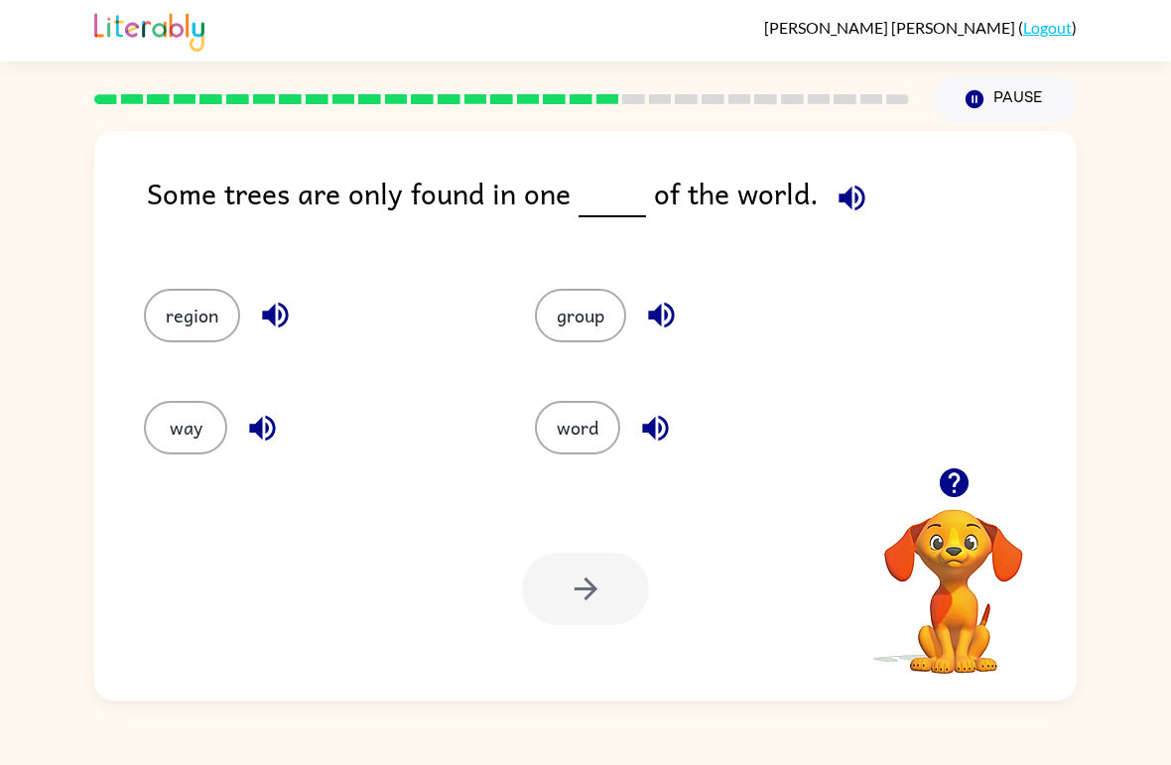
click at [857, 219] on button "button" at bounding box center [852, 198] width 51 height 51
click at [590, 342] on button "group" at bounding box center [580, 316] width 91 height 54
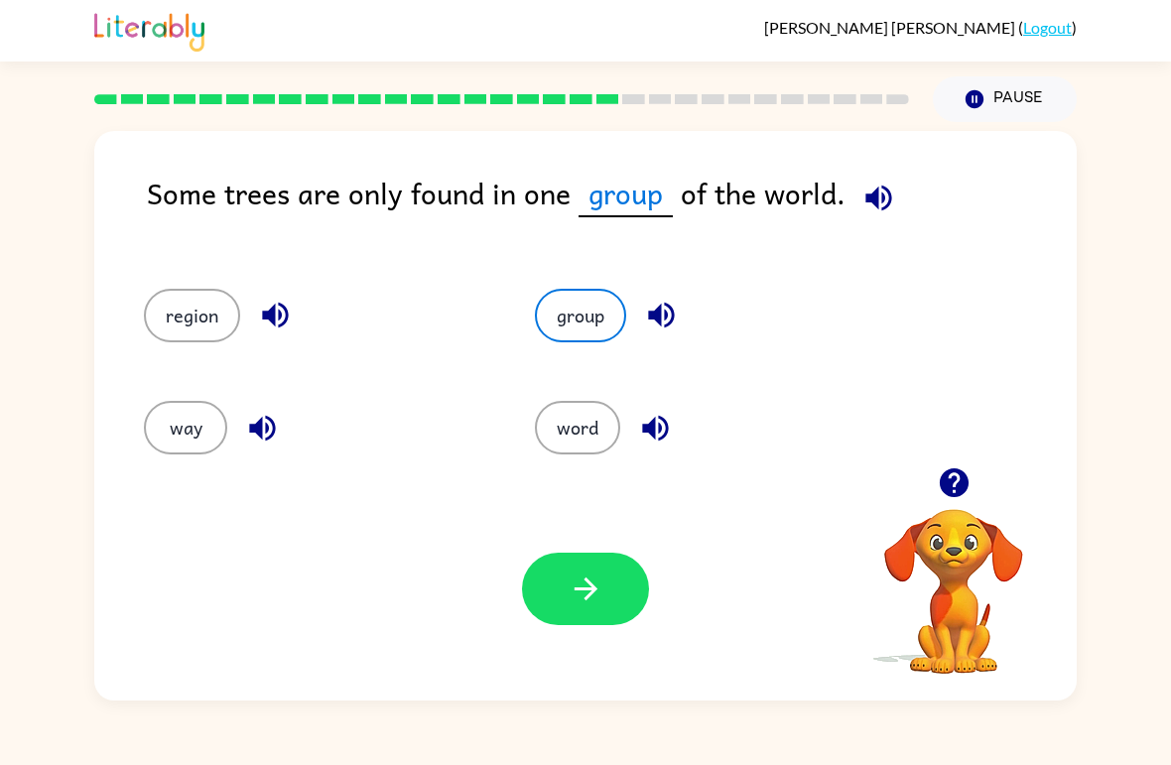
click at [617, 599] on button "button" at bounding box center [585, 589] width 127 height 72
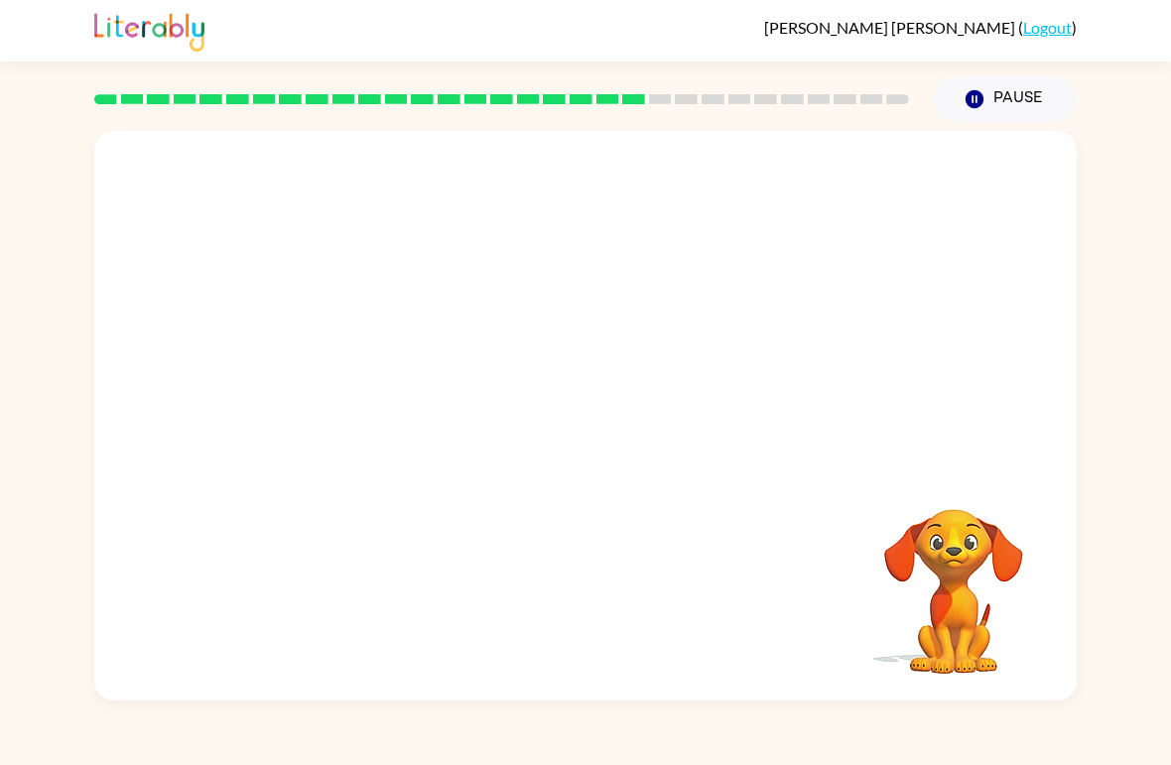
click at [33, 536] on div "Your browser must support playing .mp4 files to use Literably. Please try using…" at bounding box center [585, 411] width 1171 height 579
click at [418, 419] on video "Your browser must support playing .mp4 files to use Literably. Please try using…" at bounding box center [585, 299] width 983 height 336
click at [421, 427] on video "Your browser must support playing .mp4 files to use Literably. Please try using…" at bounding box center [585, 299] width 983 height 336
click at [398, 409] on video "Your browser must support playing .mp4 files to use Literably. Please try using…" at bounding box center [585, 299] width 983 height 336
click at [419, 393] on video "Your browser must support playing .mp4 files to use Literably. Please try using…" at bounding box center [585, 299] width 983 height 336
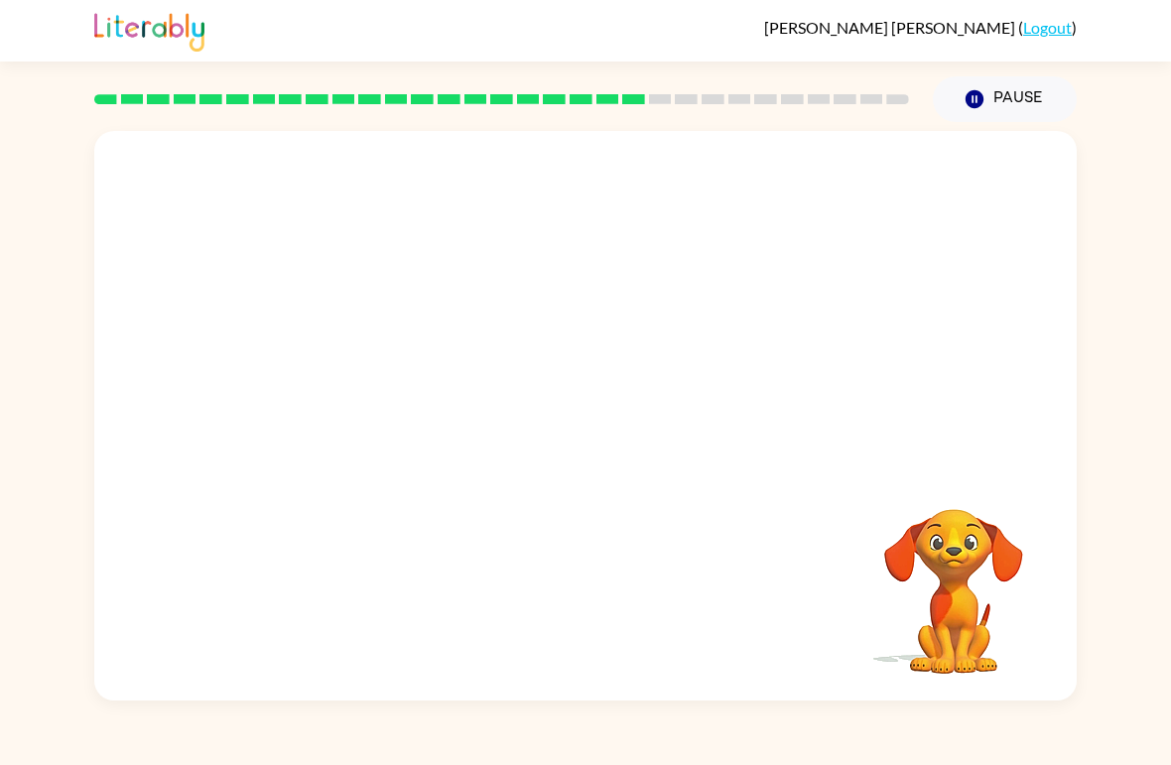
click at [418, 392] on video "Your browser must support playing .mp4 files to use Literably. Please try using…" at bounding box center [585, 299] width 983 height 336
click at [412, 411] on video "Your browser must support playing .mp4 files to use Literably. Please try using…" at bounding box center [585, 299] width 983 height 336
click at [407, 468] on video "Your browser must support playing .mp4 files to use Literably. Please try using…" at bounding box center [585, 299] width 983 height 336
click at [403, 419] on video "Your browser must support playing .mp4 files to use Literably. Please try using…" at bounding box center [585, 299] width 983 height 336
click at [402, 419] on video "Your browser must support playing .mp4 files to use Literably. Please try using…" at bounding box center [585, 299] width 983 height 336
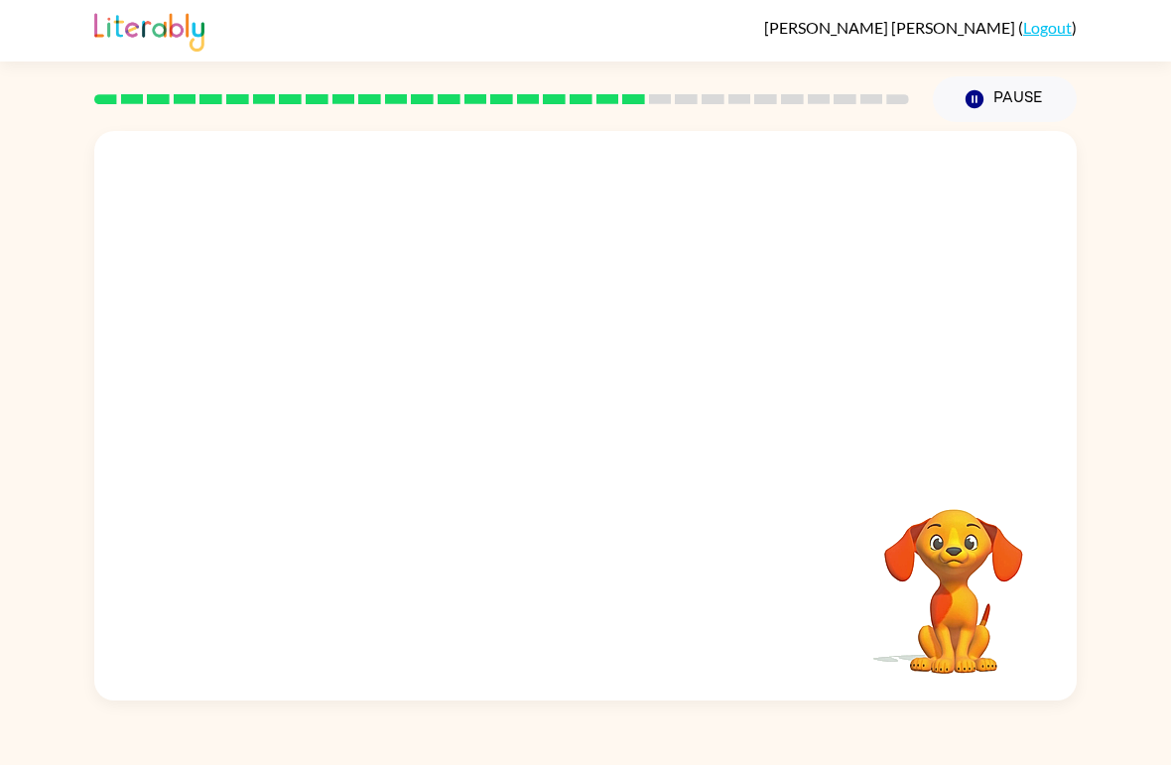
click at [403, 420] on video "Your browser must support playing .mp4 files to use Literably. Please try using…" at bounding box center [585, 299] width 983 height 336
click at [472, 400] on video "Your browser must support playing .mp4 files to use Literably. Please try using…" at bounding box center [585, 299] width 983 height 336
click at [472, 399] on video "Your browser must support playing .mp4 files to use Literably. Please try using…" at bounding box center [585, 299] width 983 height 336
click at [419, 421] on video "Your browser must support playing .mp4 files to use Literably. Please try using…" at bounding box center [585, 299] width 983 height 336
click at [417, 414] on video "Your browser must support playing .mp4 files to use Literably. Please try using…" at bounding box center [585, 299] width 983 height 336
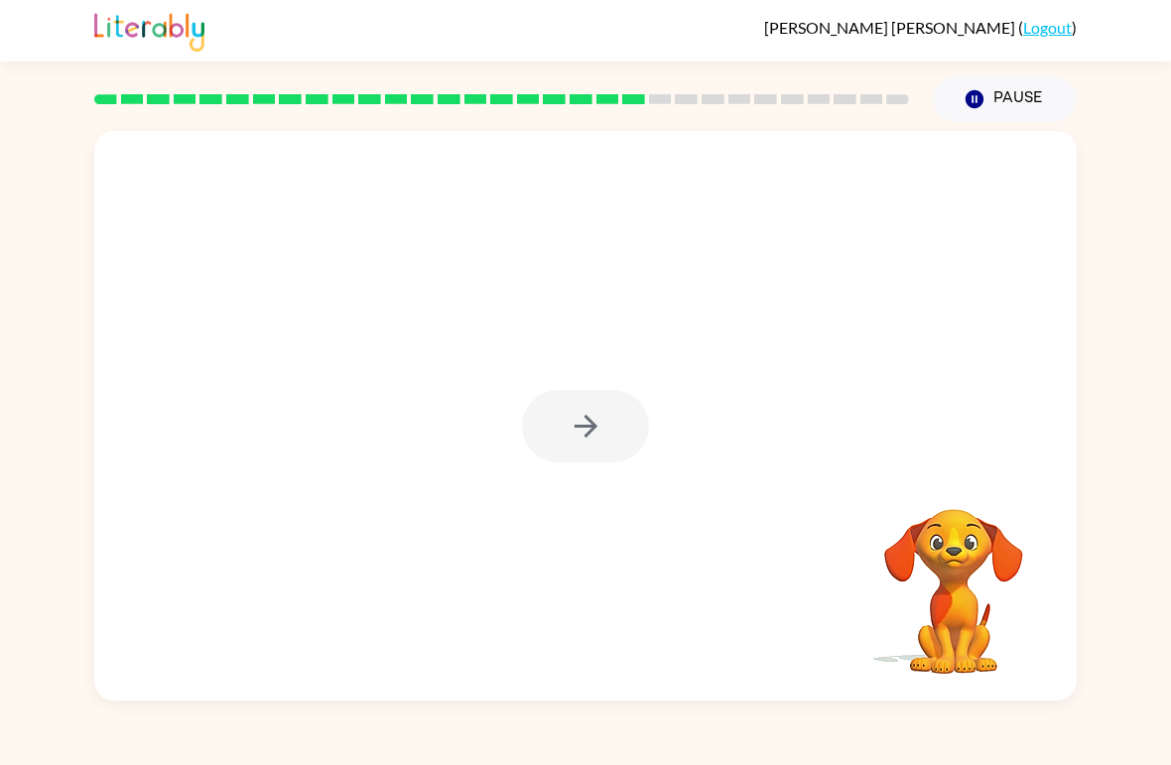
click at [572, 427] on div at bounding box center [585, 426] width 127 height 72
click at [572, 426] on div at bounding box center [585, 426] width 127 height 72
click at [556, 409] on div at bounding box center [585, 426] width 127 height 72
click at [575, 443] on div at bounding box center [585, 426] width 127 height 72
click at [562, 461] on button "button" at bounding box center [585, 426] width 127 height 72
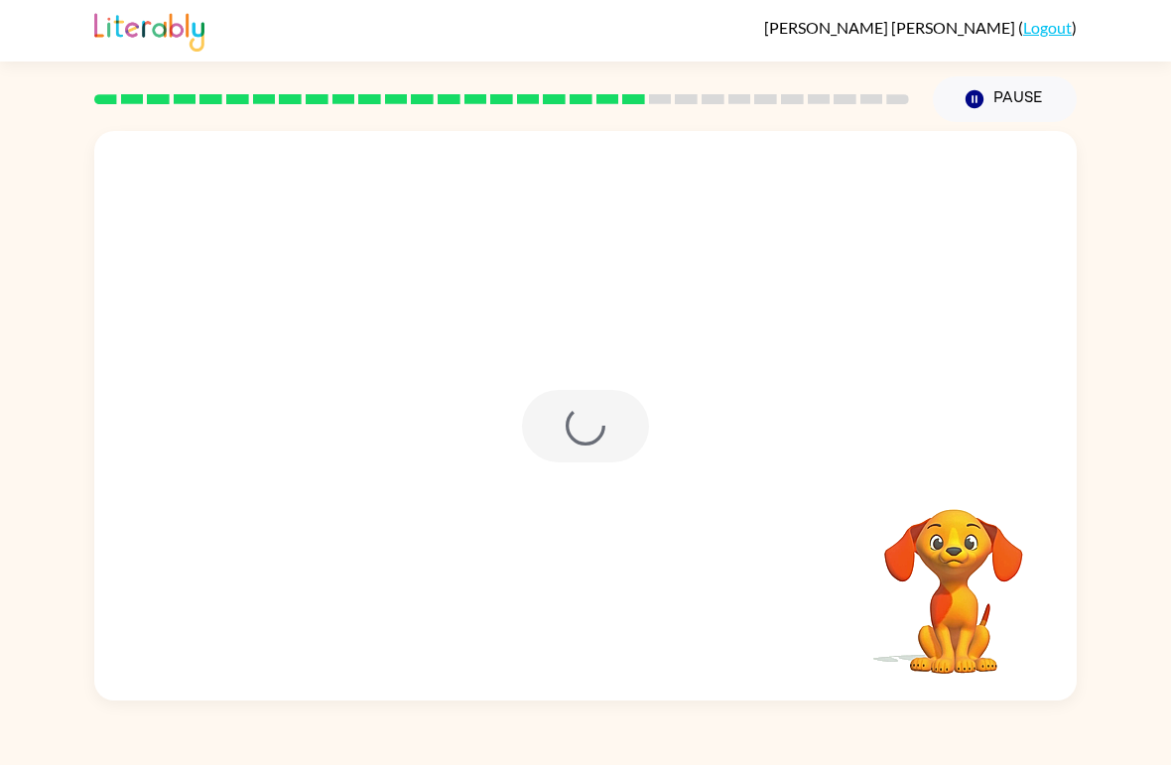
click at [565, 463] on div at bounding box center [585, 426] width 127 height 72
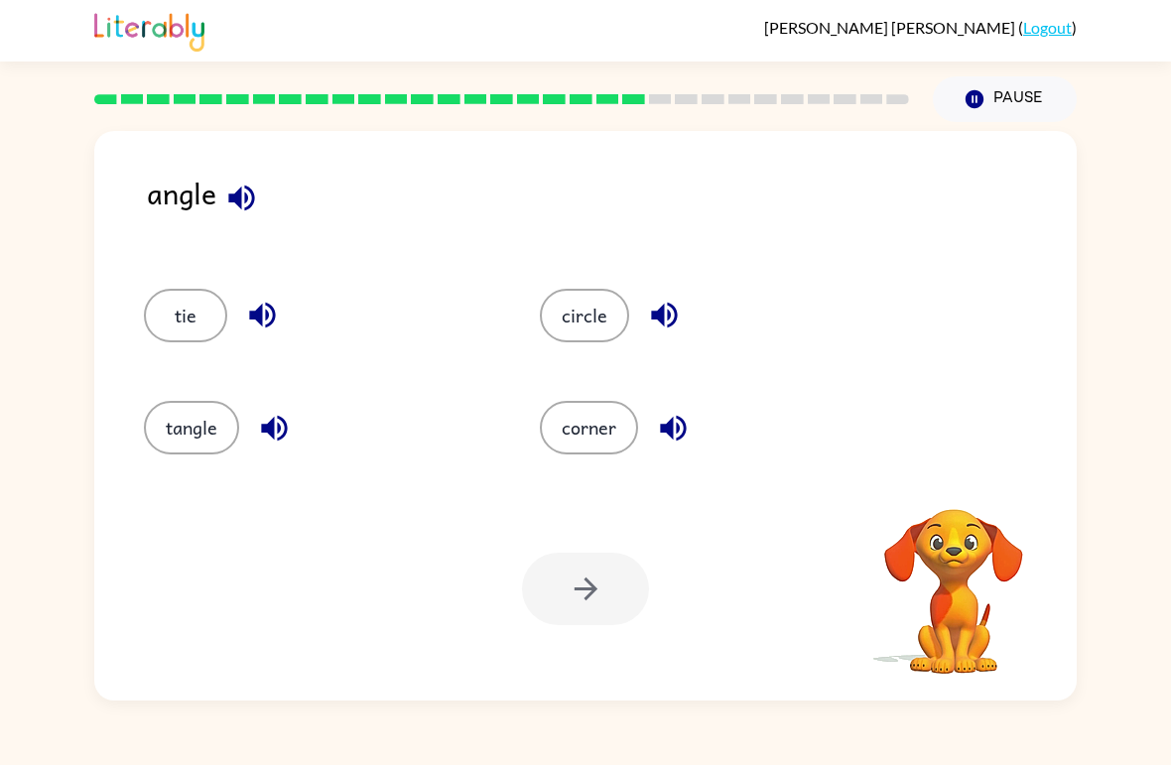
click at [632, 429] on button "corner" at bounding box center [589, 428] width 98 height 54
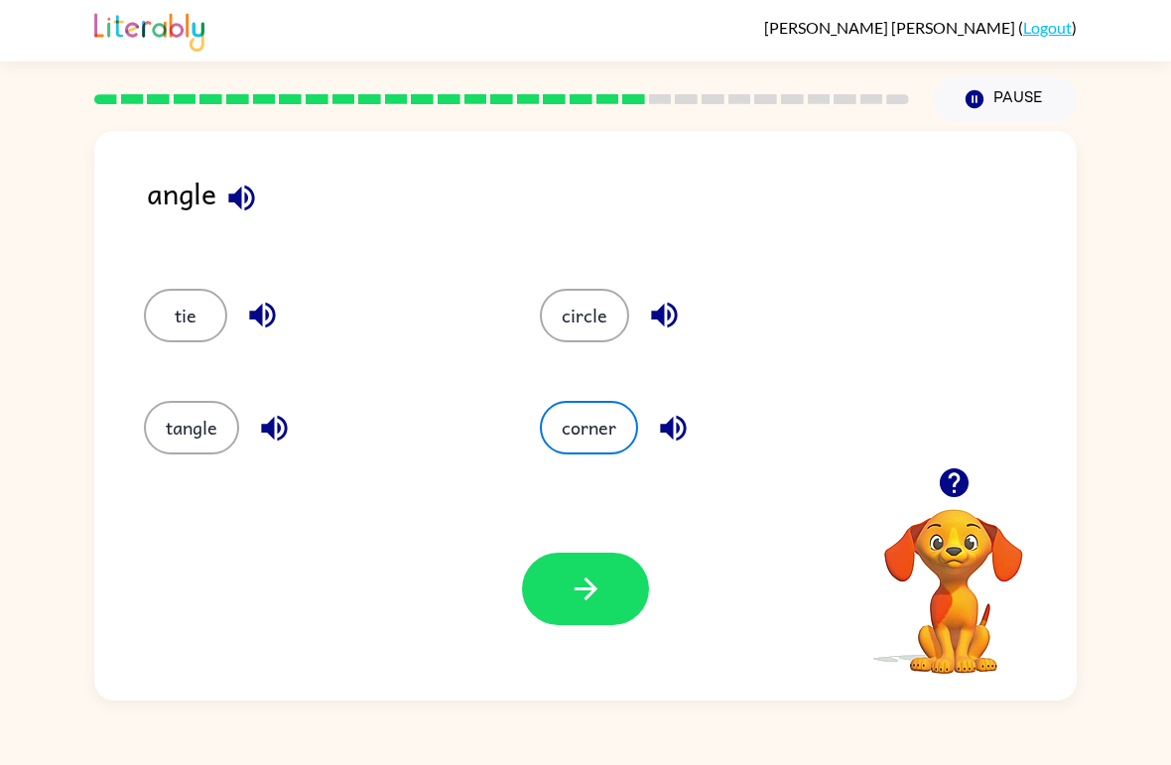
click at [624, 605] on button "button" at bounding box center [585, 589] width 127 height 72
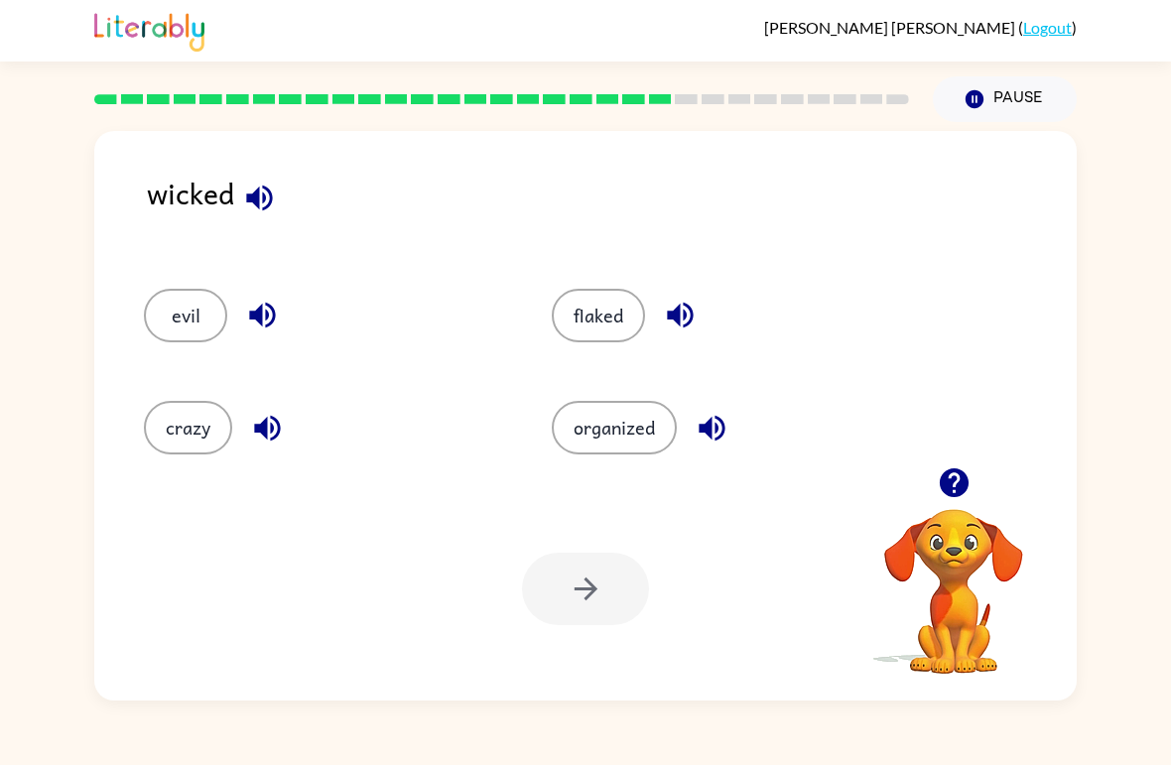
click at [171, 334] on button "evil" at bounding box center [185, 316] width 83 height 54
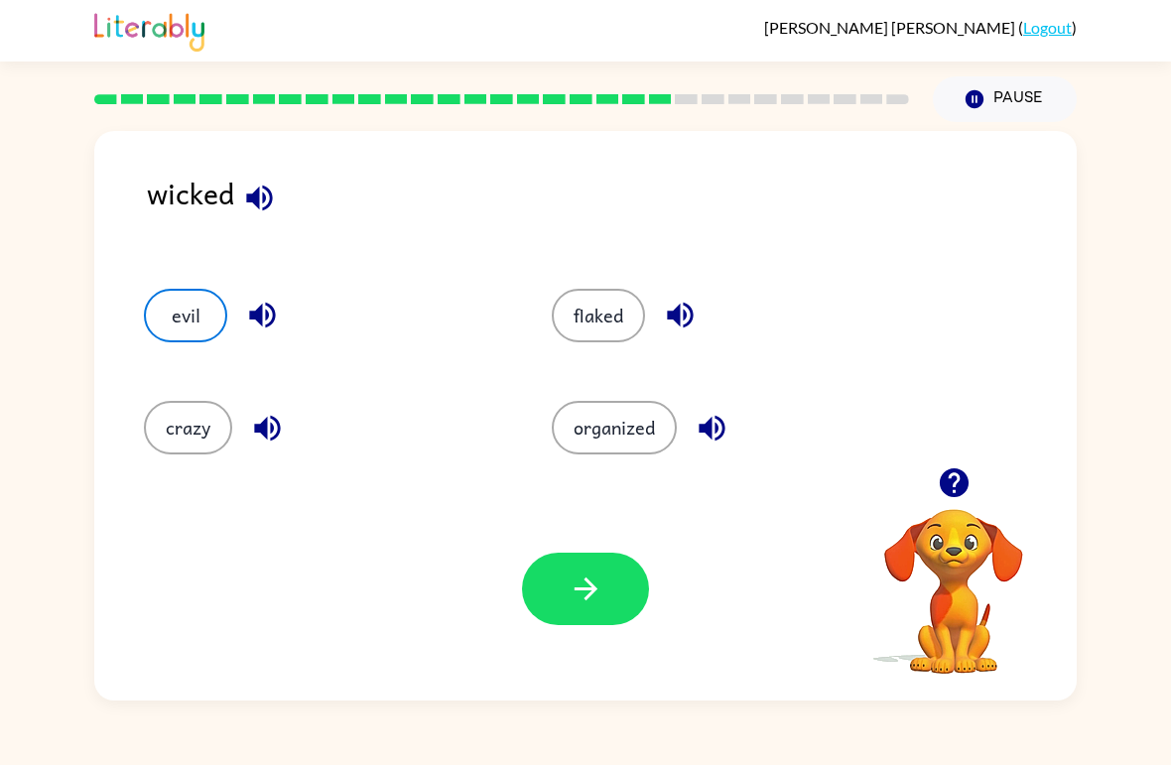
click at [617, 580] on button "button" at bounding box center [585, 589] width 127 height 72
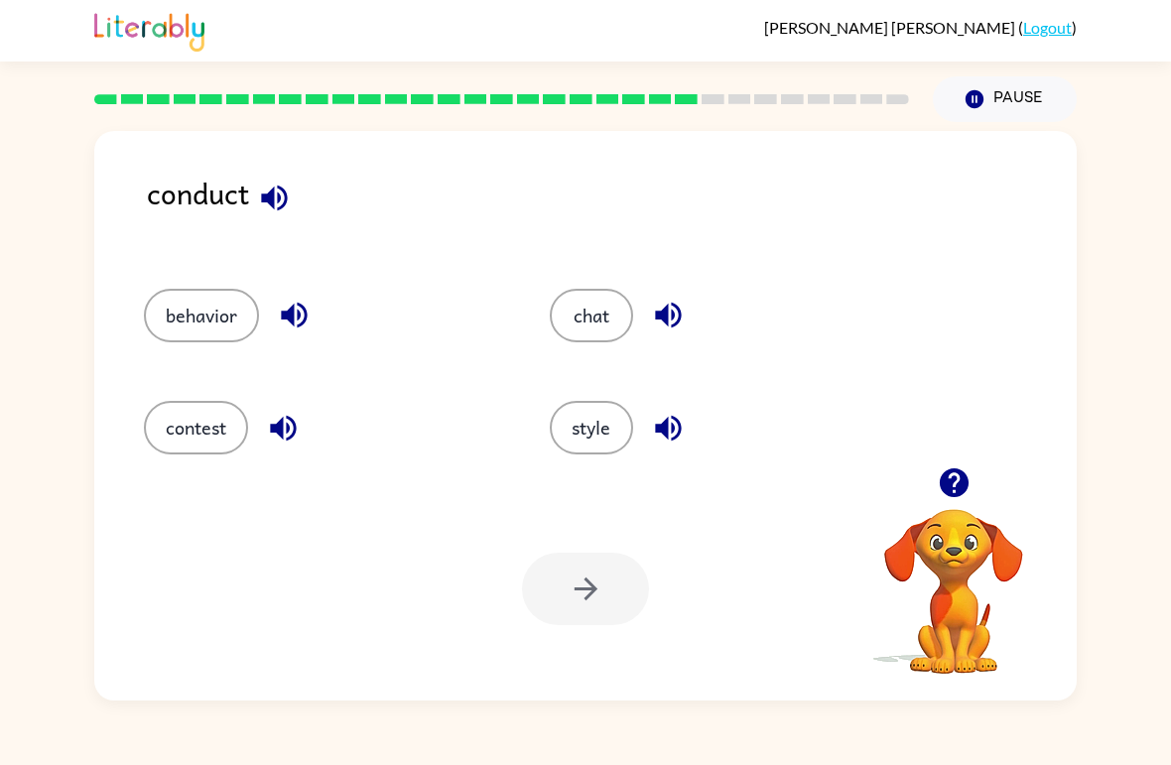
click at [281, 193] on icon "button" at bounding box center [274, 198] width 35 height 35
click at [209, 445] on button "contest" at bounding box center [196, 428] width 104 height 54
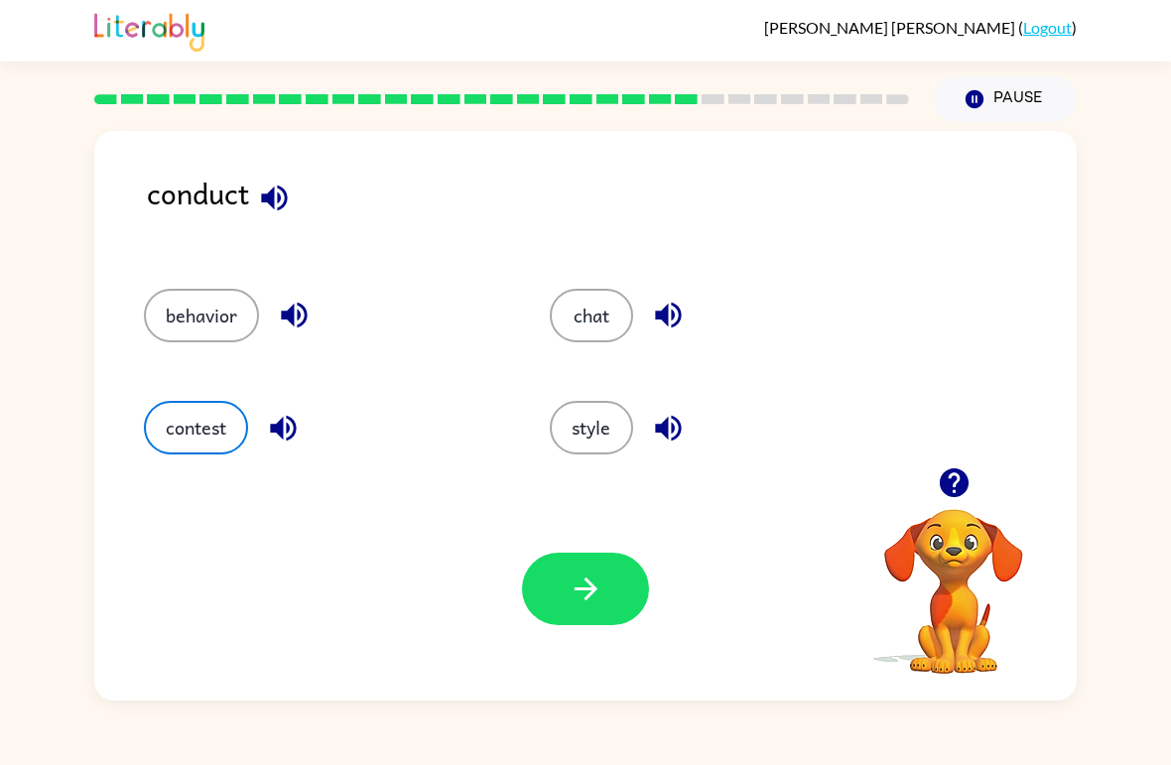
click at [552, 581] on button "button" at bounding box center [585, 589] width 127 height 72
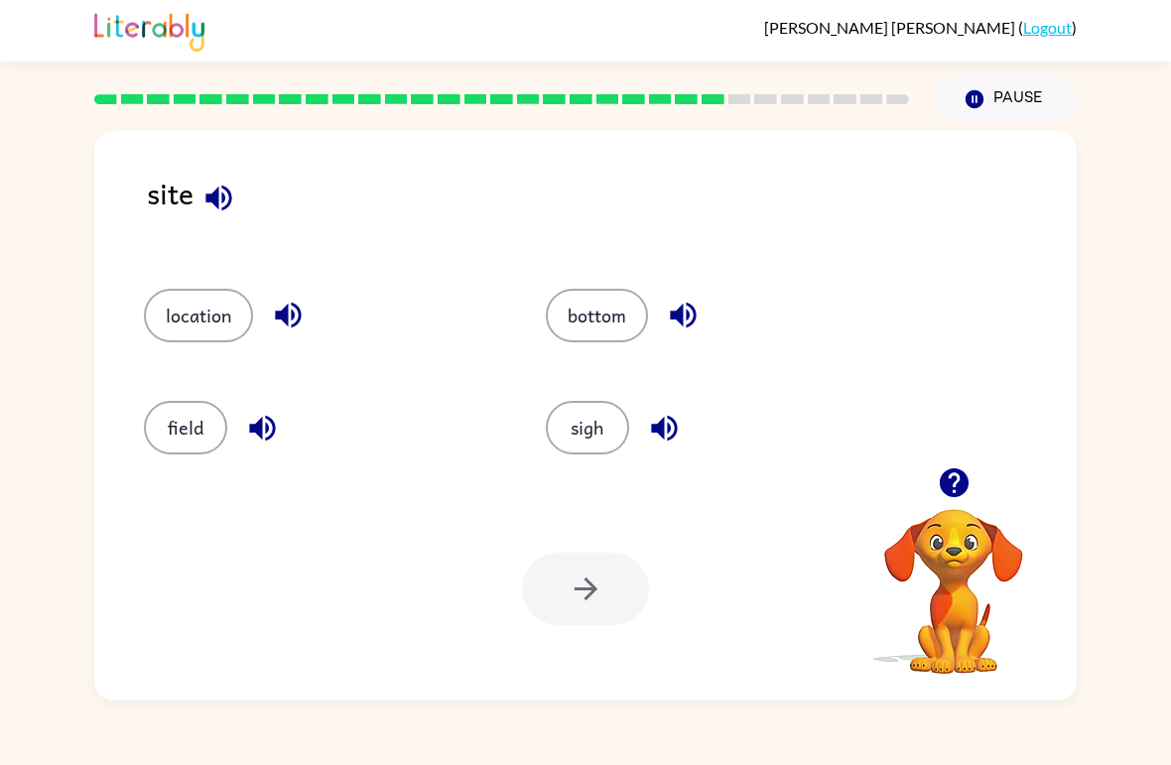
click at [230, 212] on icon "button" at bounding box center [218, 198] width 35 height 35
click at [605, 443] on button "sigh" at bounding box center [587, 428] width 83 height 54
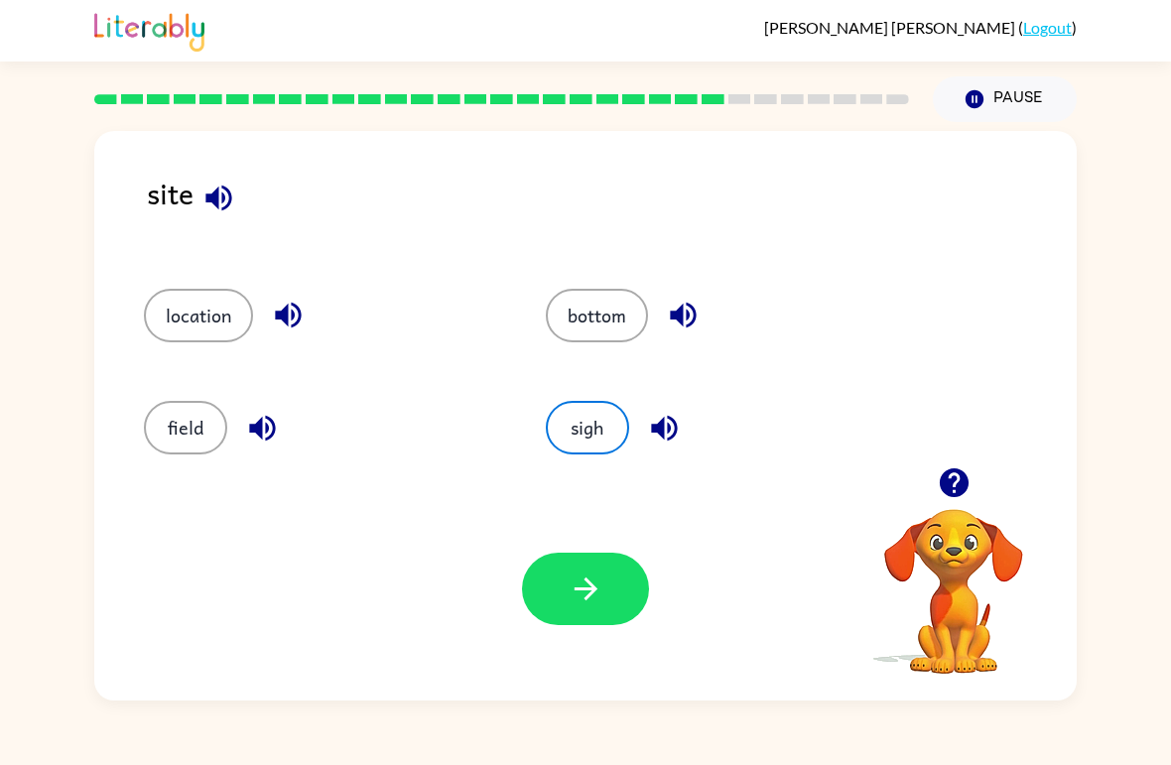
click at [588, 593] on icon "button" at bounding box center [586, 589] width 35 height 35
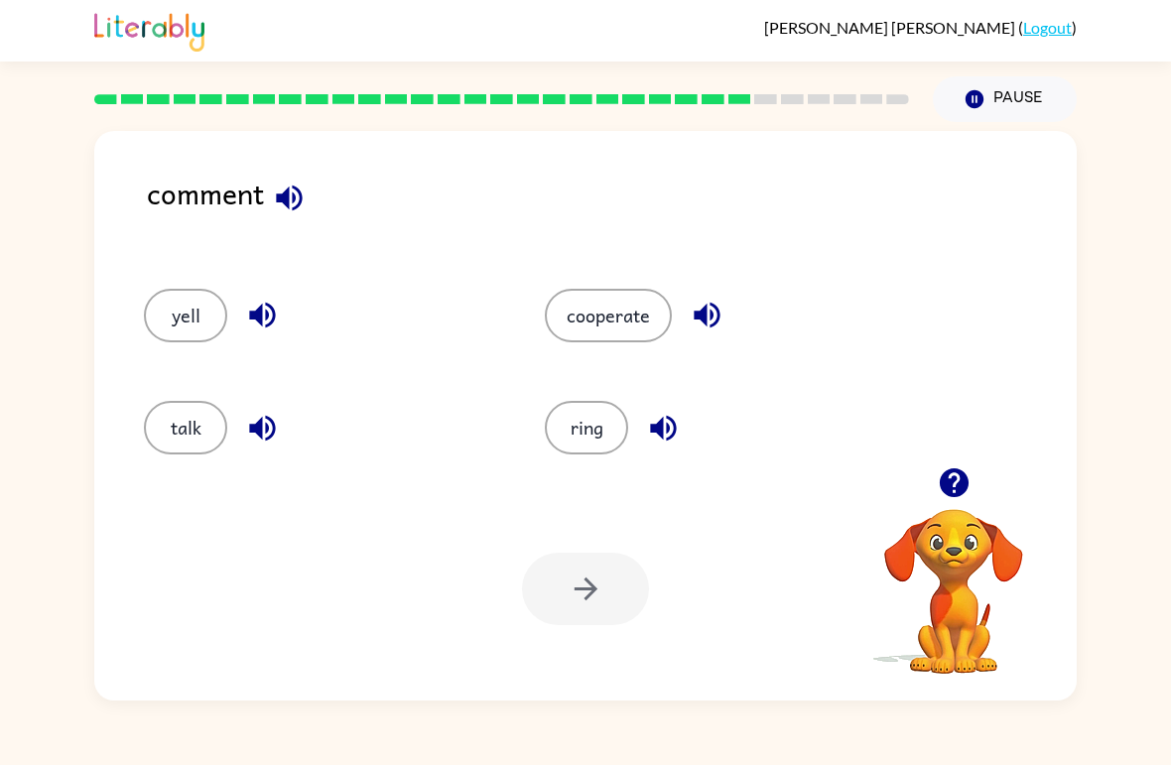
click at [296, 206] on icon "button" at bounding box center [289, 198] width 35 height 35
click at [166, 432] on button "talk" at bounding box center [185, 428] width 83 height 54
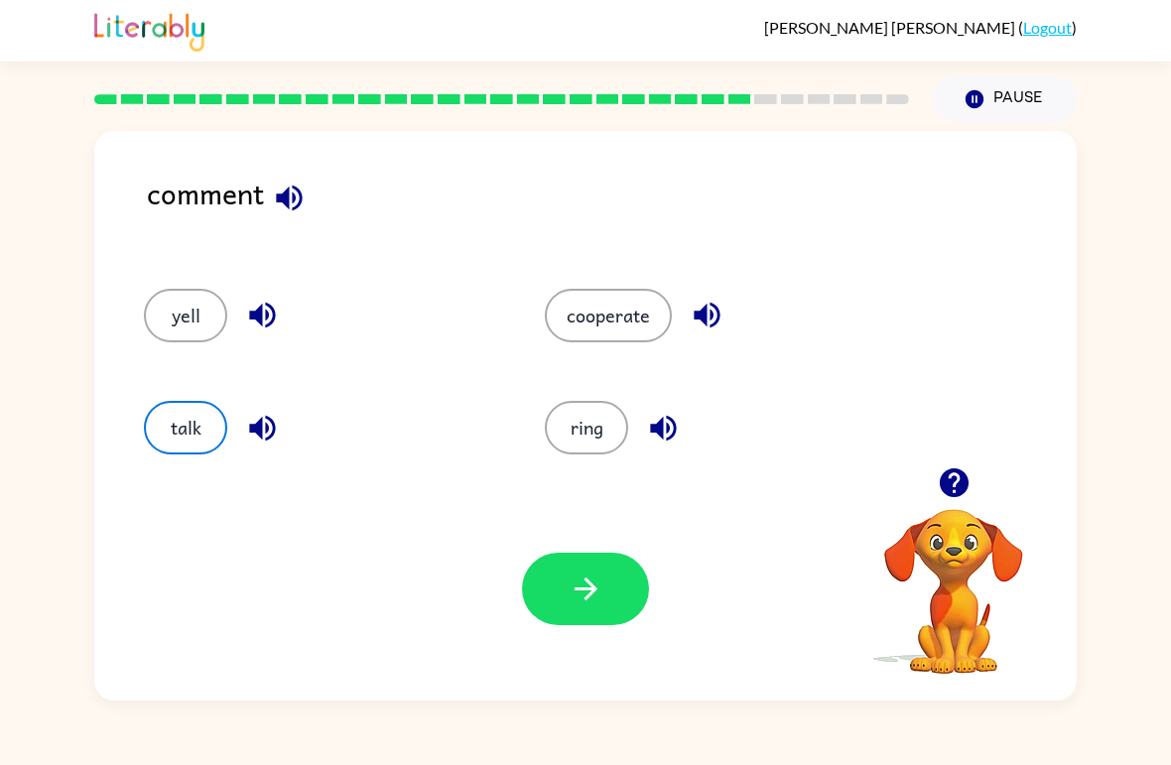
click at [583, 602] on icon "button" at bounding box center [586, 589] width 35 height 35
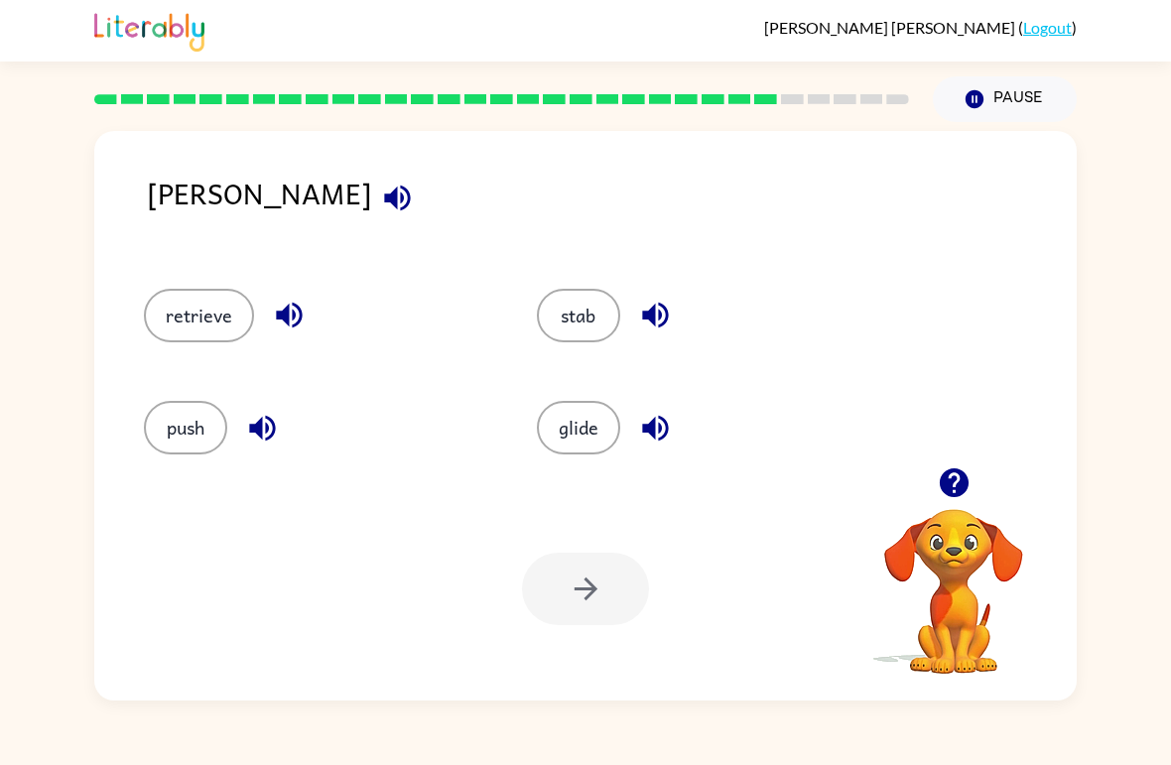
click at [372, 195] on button "button" at bounding box center [397, 198] width 51 height 51
click at [175, 439] on button "push" at bounding box center [185, 428] width 83 height 54
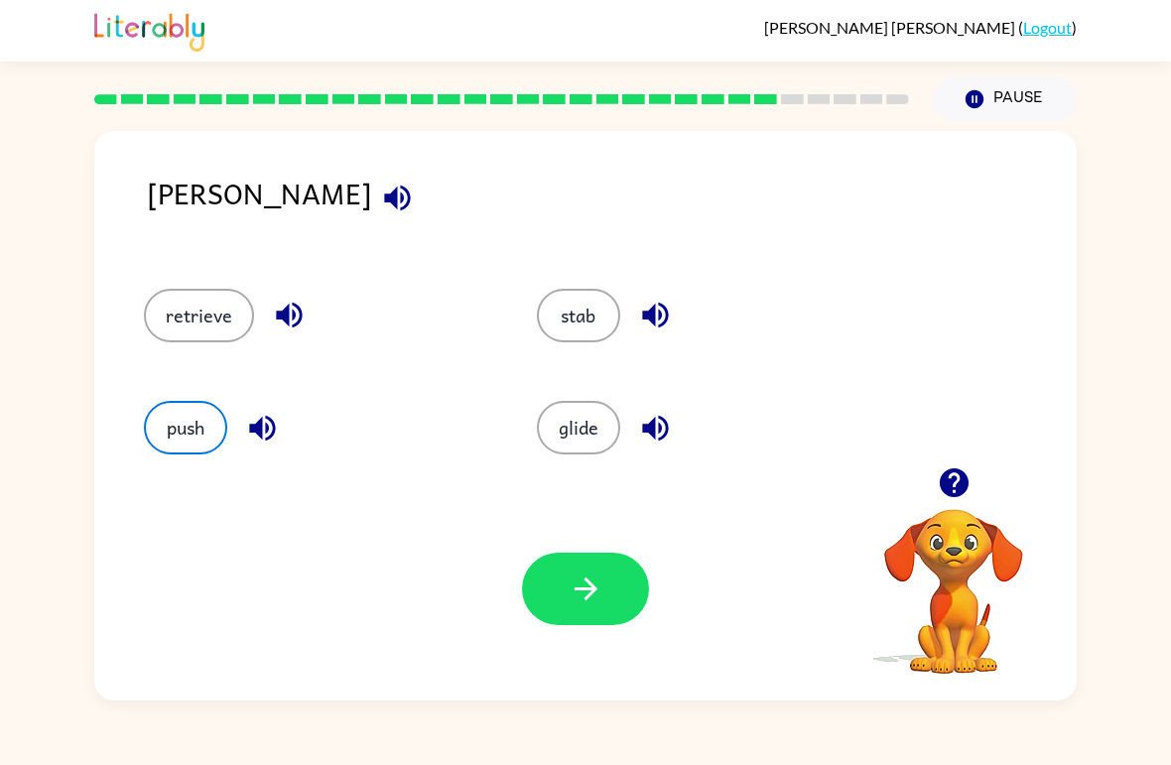
click at [561, 312] on button "stab" at bounding box center [578, 316] width 83 height 54
click at [544, 449] on button "glide" at bounding box center [578, 428] width 83 height 54
click at [246, 331] on button "retrieve" at bounding box center [199, 316] width 110 height 54
click at [614, 619] on button "button" at bounding box center [585, 589] width 127 height 72
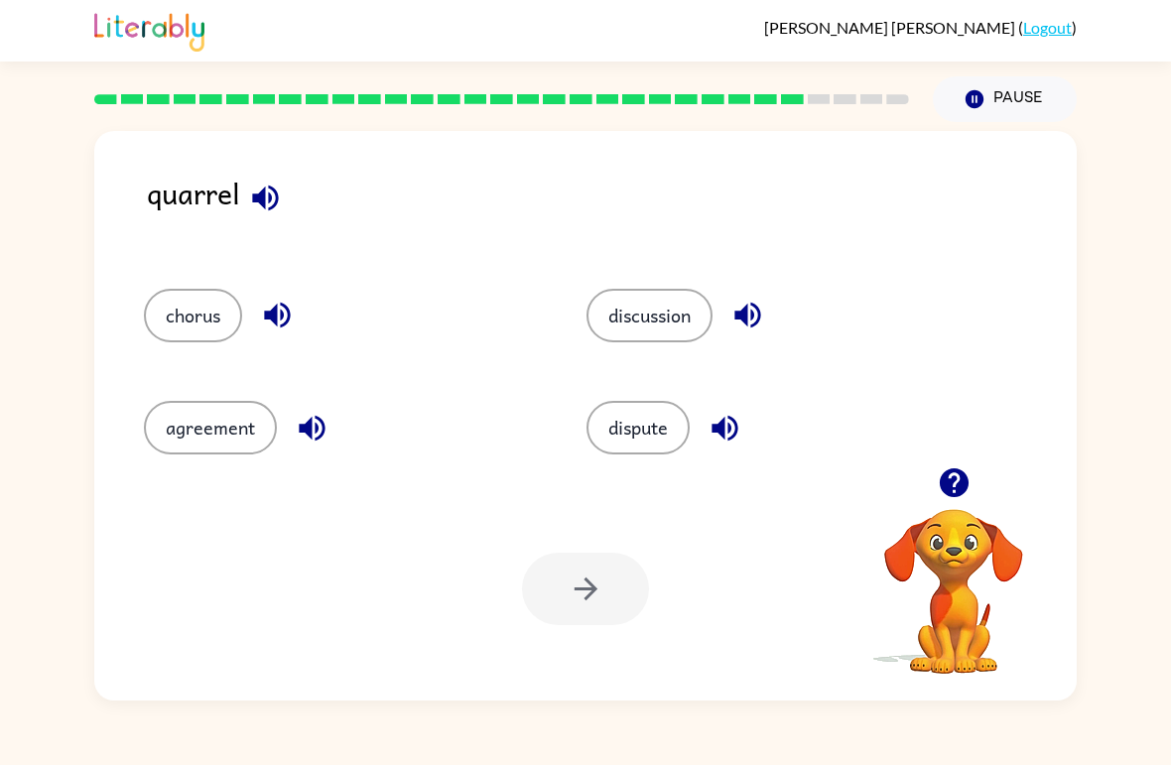
click at [242, 194] on button "button" at bounding box center [265, 198] width 51 height 51
click at [265, 205] on icon "button" at bounding box center [265, 198] width 26 height 26
click at [235, 200] on div "quarrel" at bounding box center [612, 210] width 930 height 78
click at [255, 193] on icon "button" at bounding box center [265, 198] width 35 height 35
click at [264, 205] on icon "button" at bounding box center [265, 198] width 26 height 26
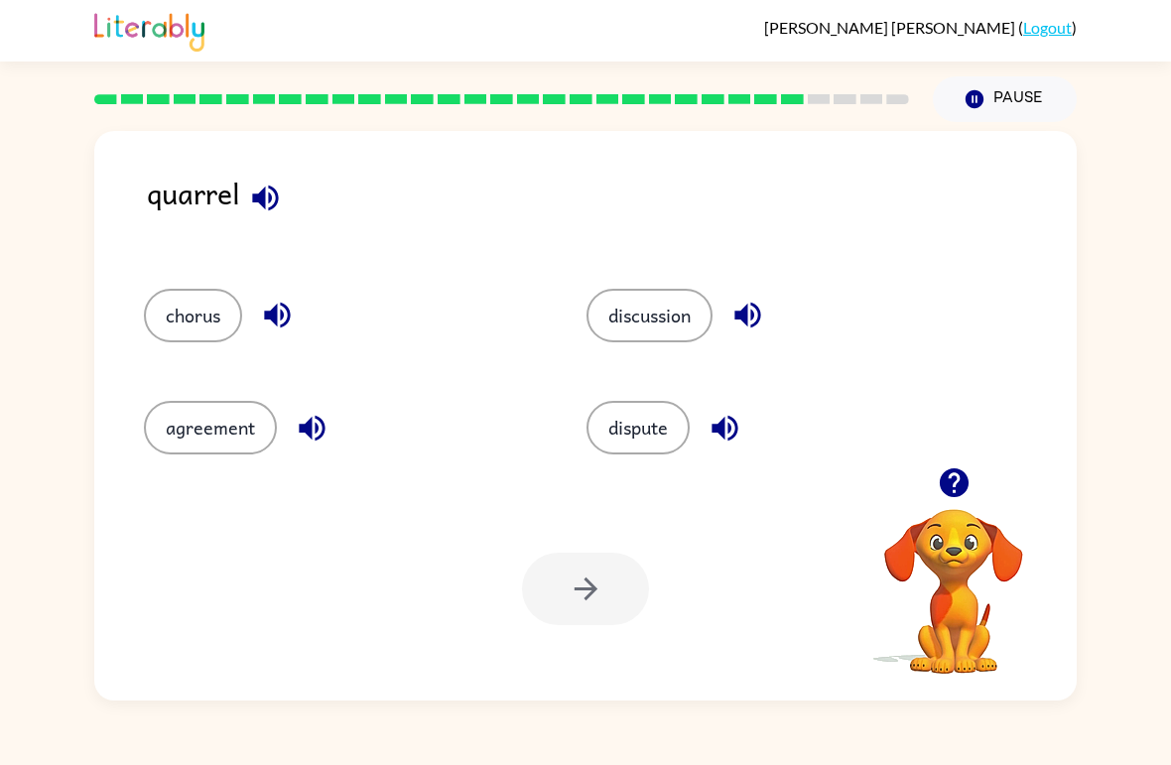
click at [198, 436] on button "agreement" at bounding box center [210, 428] width 133 height 54
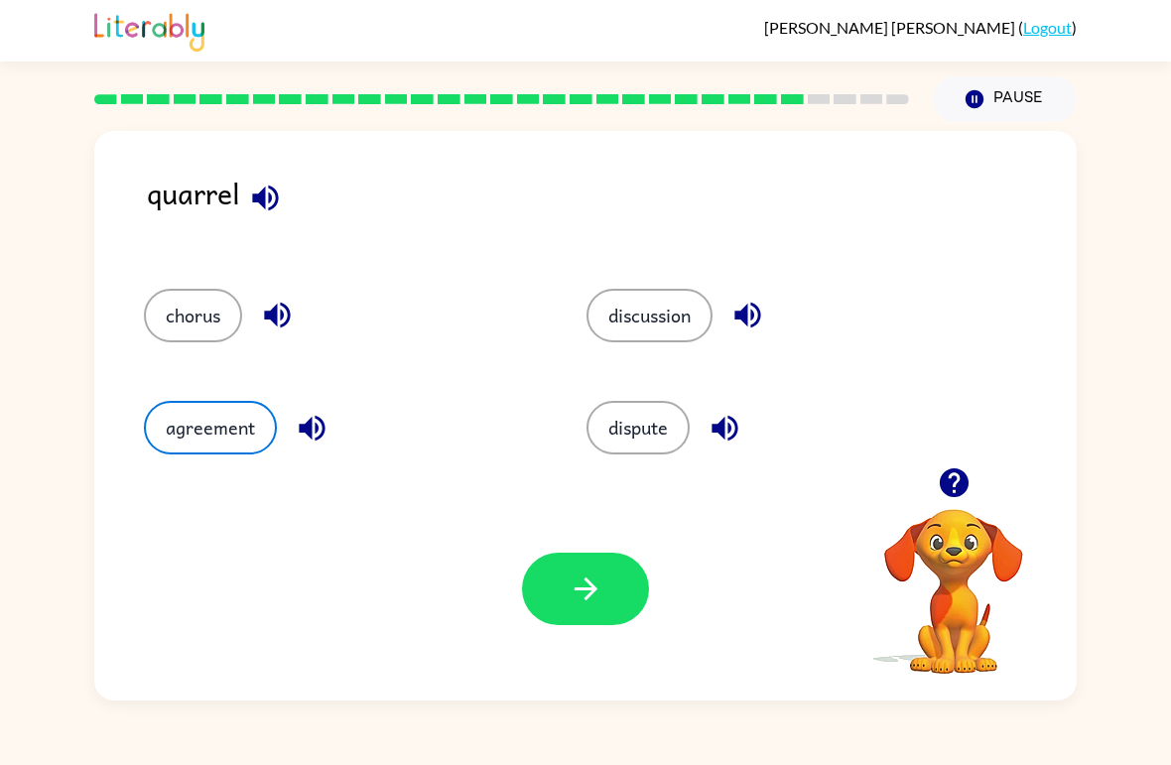
click at [190, 329] on button "chorus" at bounding box center [193, 316] width 98 height 54
click at [287, 301] on icon "button" at bounding box center [277, 315] width 35 height 35
click at [749, 318] on icon "button" at bounding box center [748, 316] width 26 height 26
click at [740, 439] on icon "button" at bounding box center [725, 428] width 35 height 35
click at [334, 415] on div "agreement" at bounding box center [342, 428] width 397 height 54
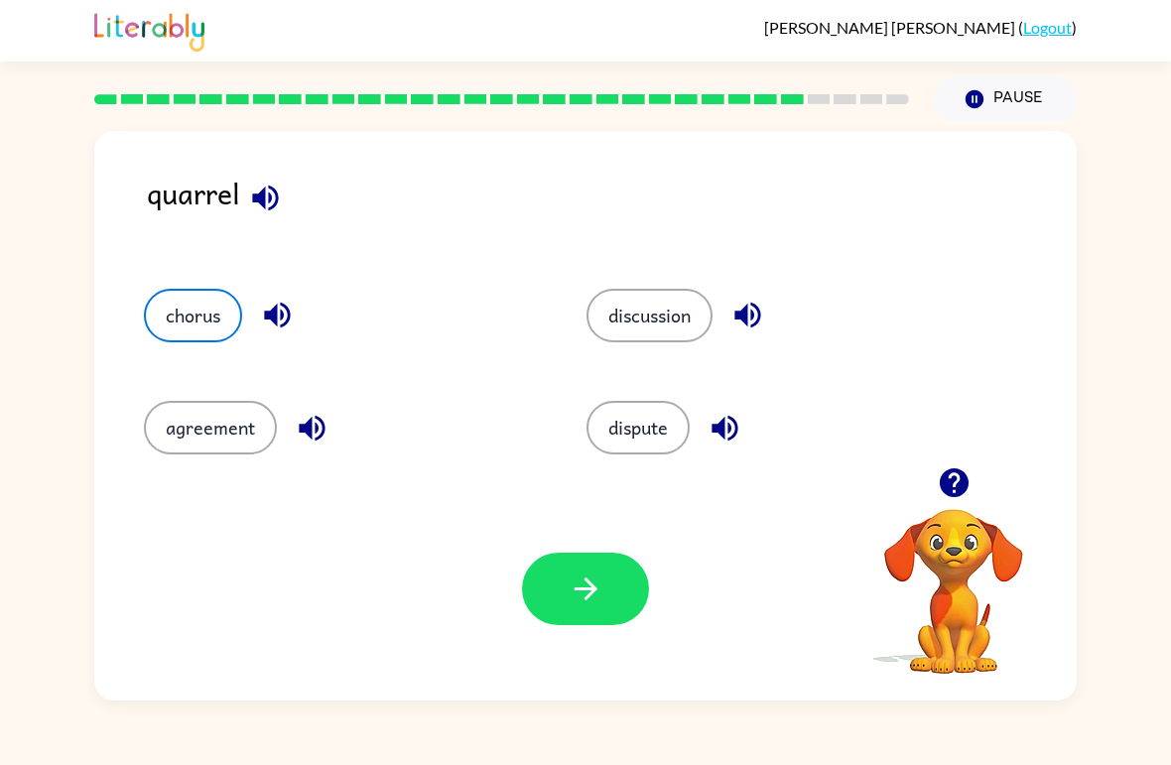
click at [314, 423] on icon "button" at bounding box center [312, 428] width 35 height 35
click at [288, 328] on icon "button" at bounding box center [277, 315] width 35 height 35
click at [614, 585] on button "button" at bounding box center [585, 589] width 127 height 72
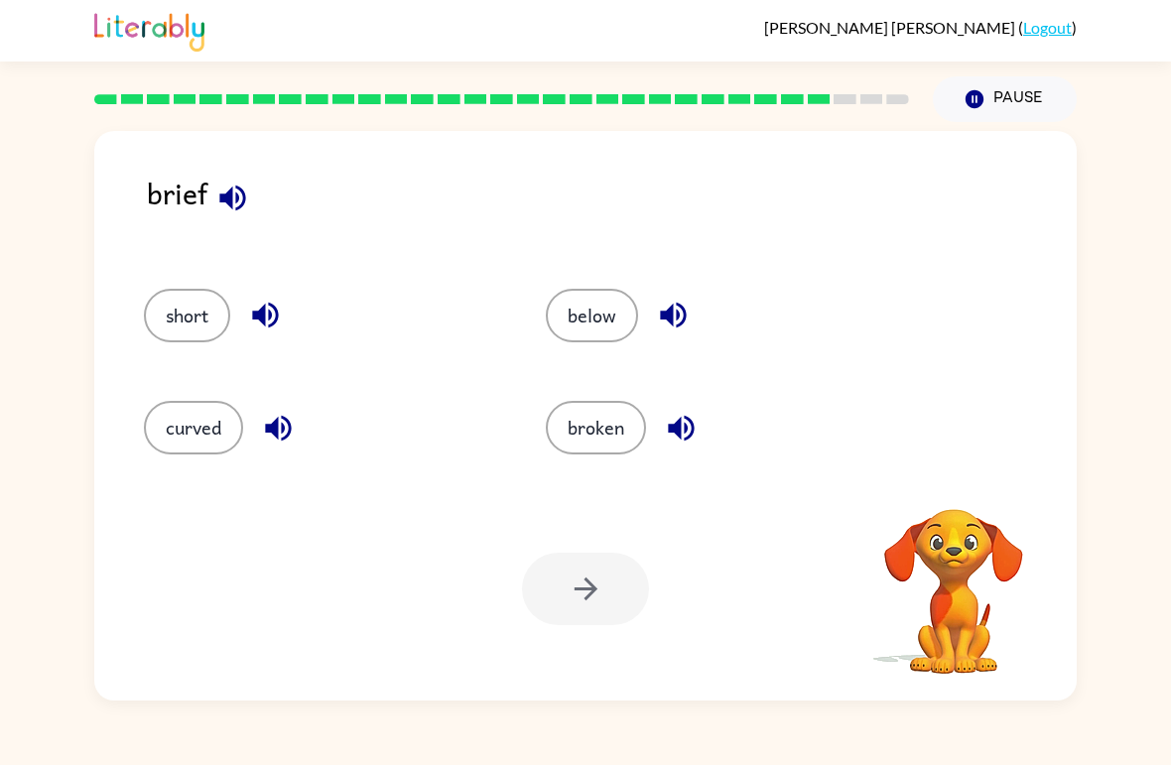
click at [228, 191] on icon "button" at bounding box center [232, 198] width 35 height 35
click at [238, 204] on icon "button" at bounding box center [232, 198] width 35 height 35
click at [610, 332] on button "below" at bounding box center [592, 316] width 92 height 54
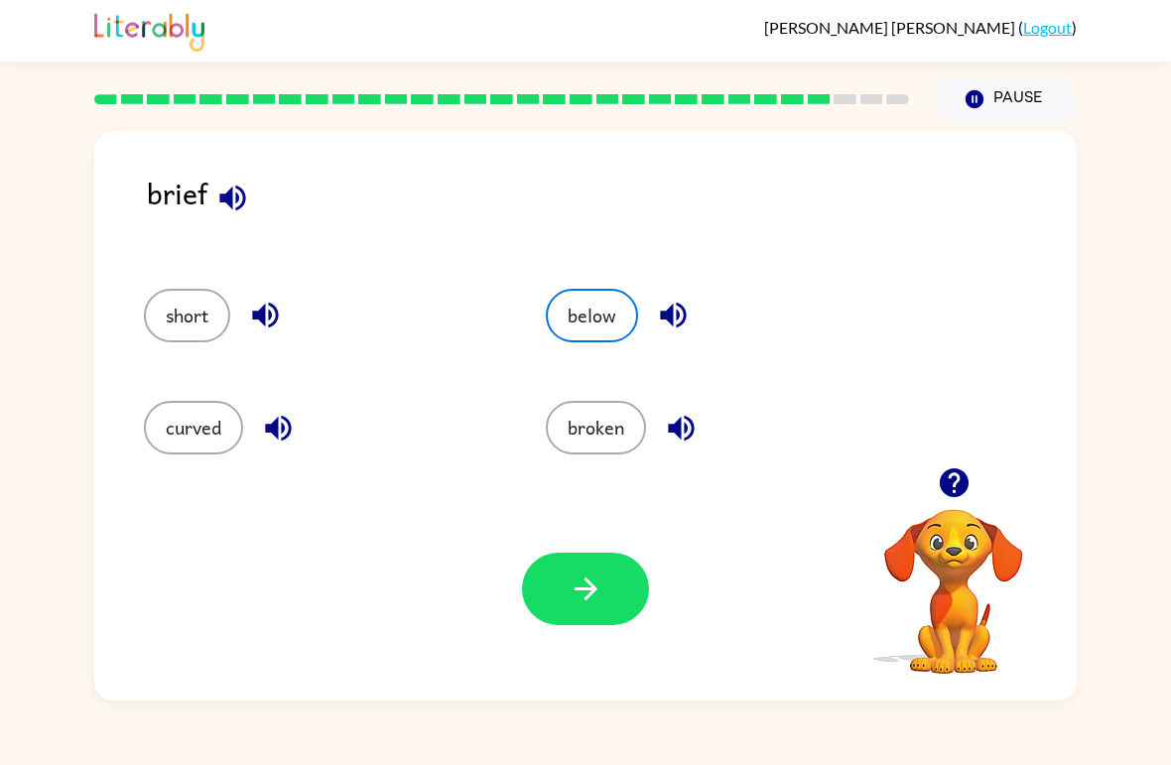
click at [573, 610] on button "button" at bounding box center [585, 589] width 127 height 72
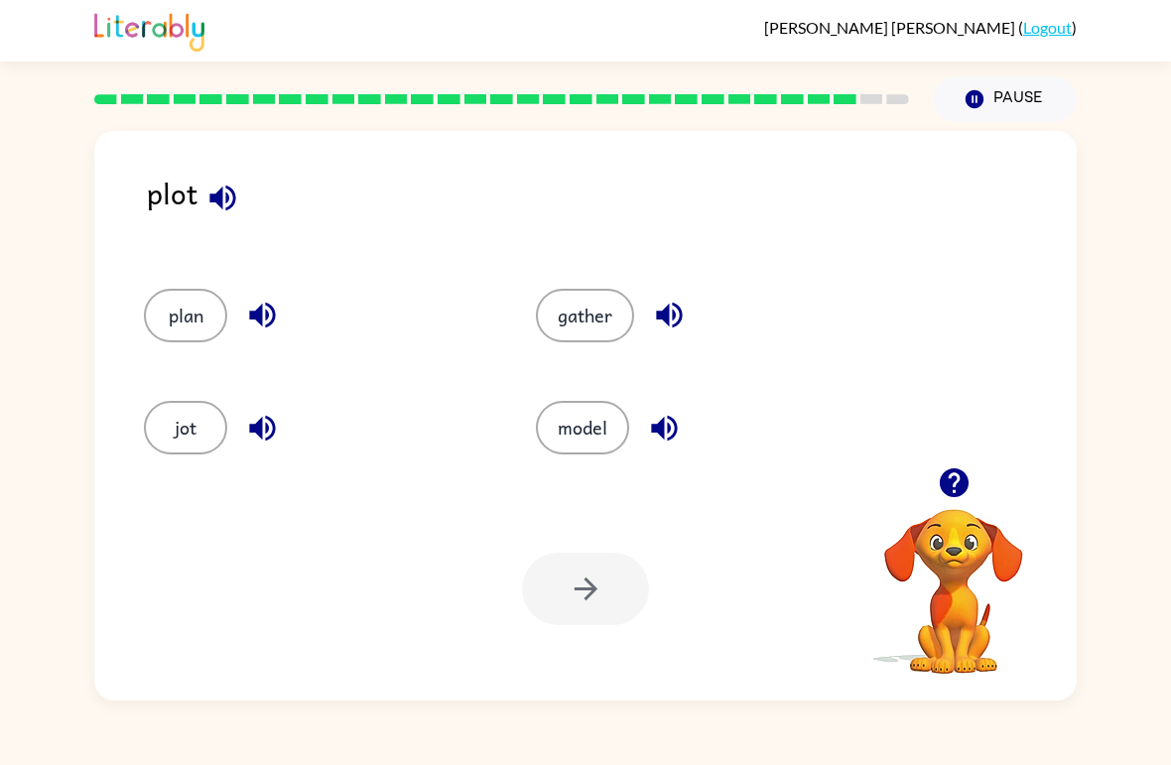
click at [192, 333] on button "plan" at bounding box center [185, 316] width 83 height 54
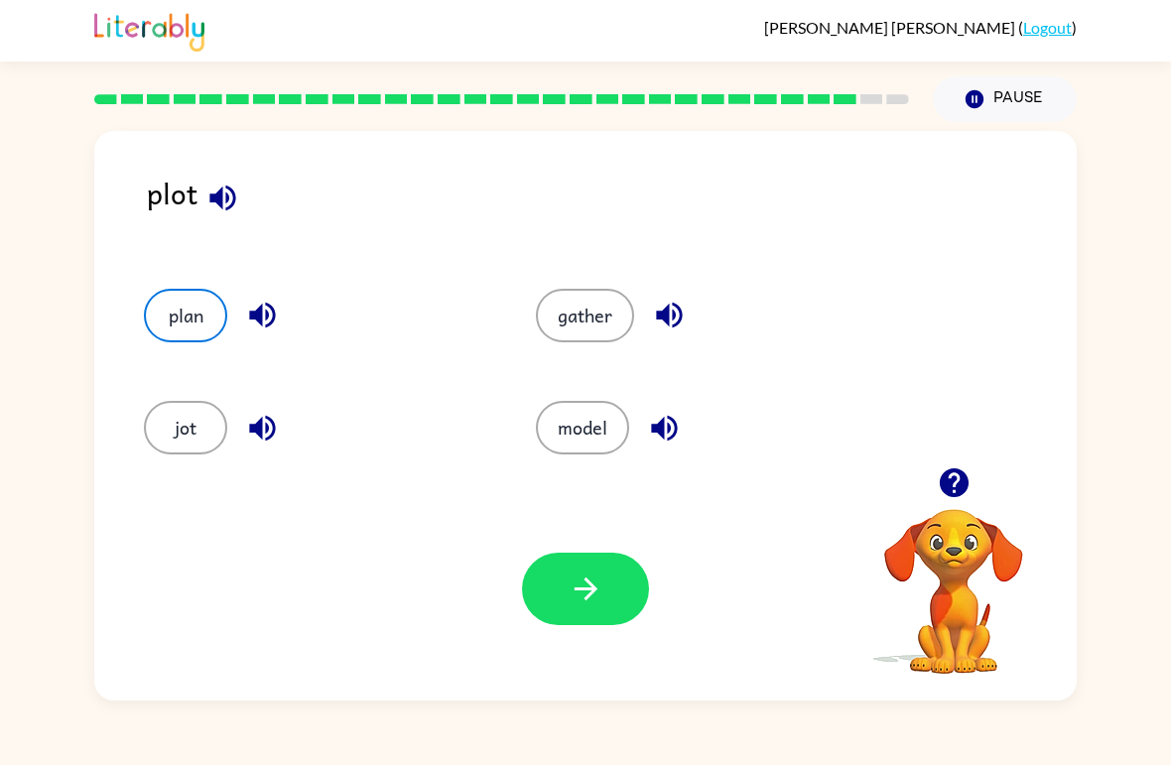
click at [586, 556] on button "button" at bounding box center [585, 589] width 127 height 72
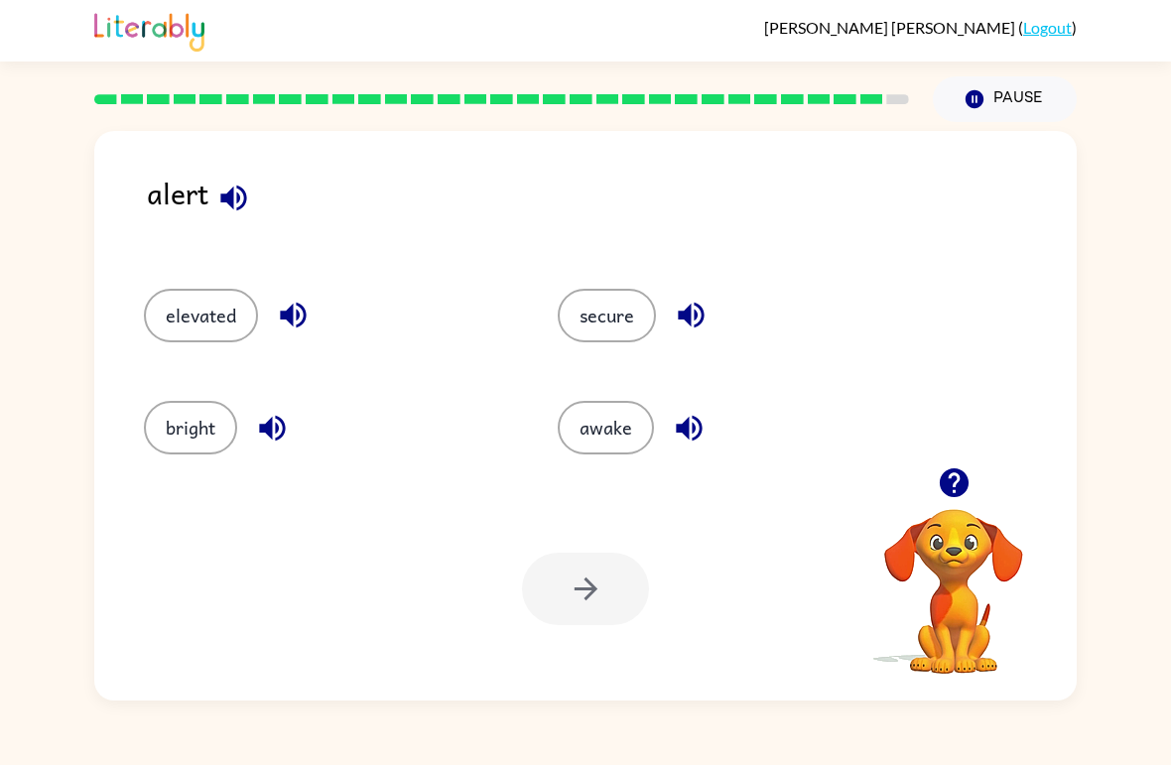
click at [614, 446] on button "awake" at bounding box center [606, 428] width 96 height 54
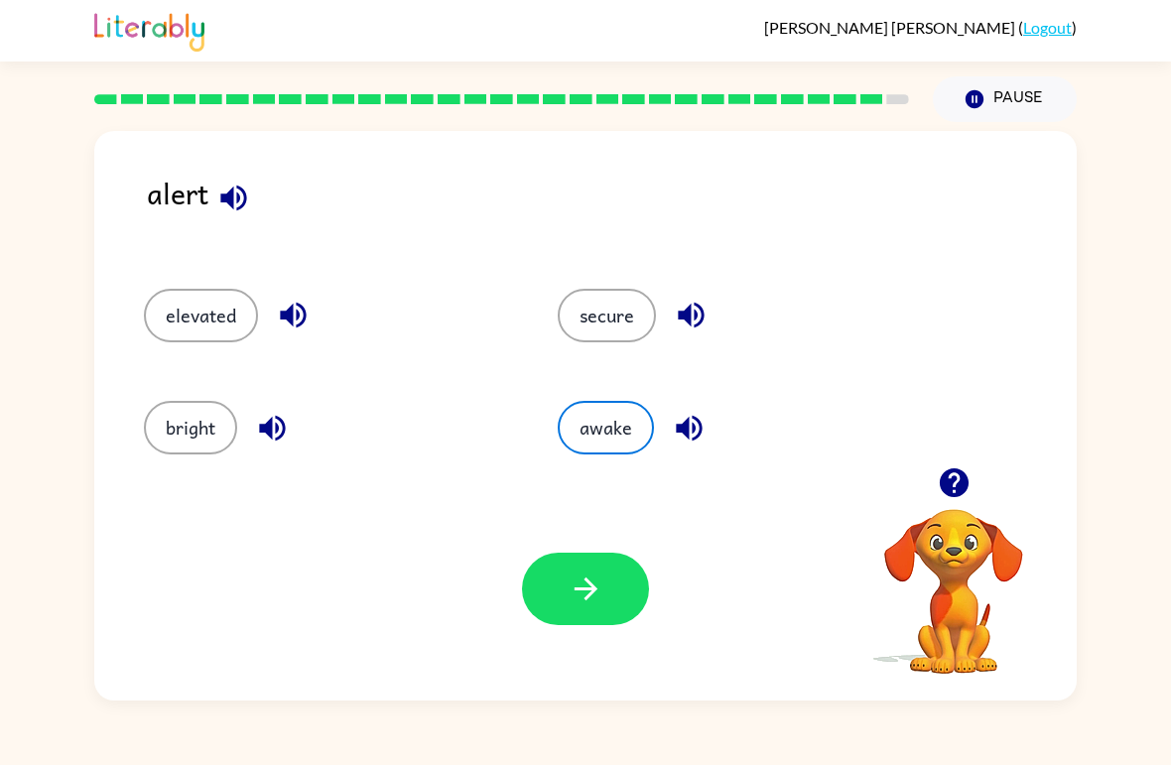
click at [571, 623] on button "button" at bounding box center [585, 589] width 127 height 72
